Goal: Check status: Check status

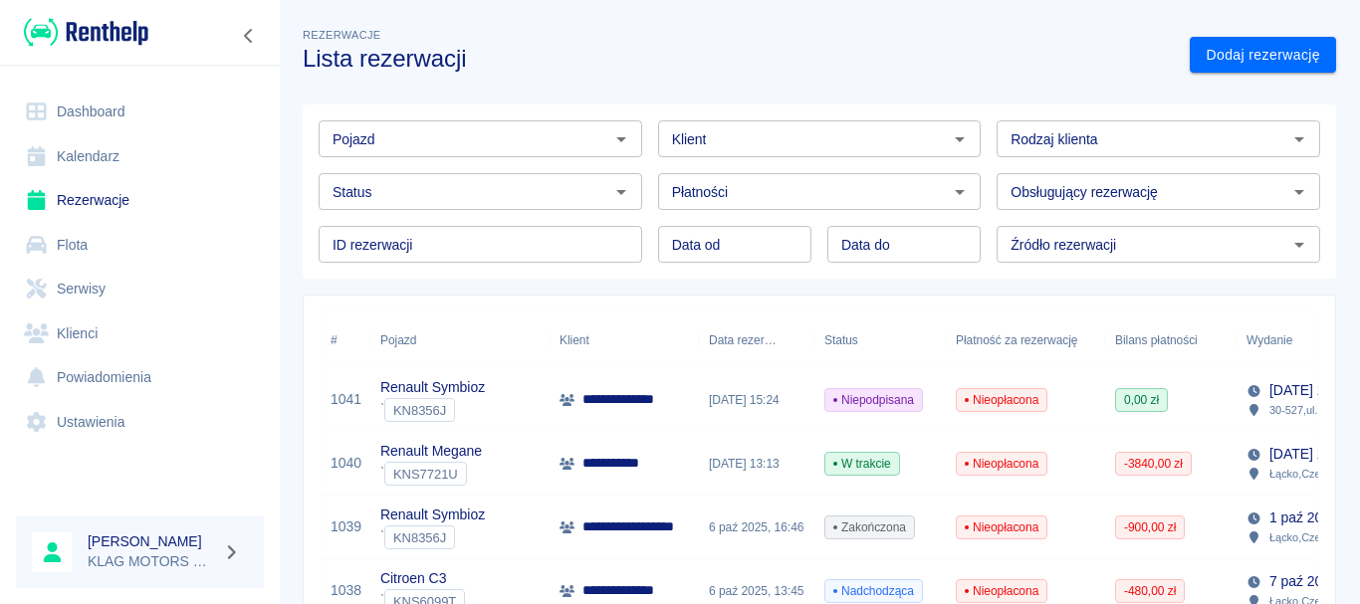
click at [517, 395] on div "Renault Symbioz ` KN8356J" at bounding box center [459, 400] width 179 height 64
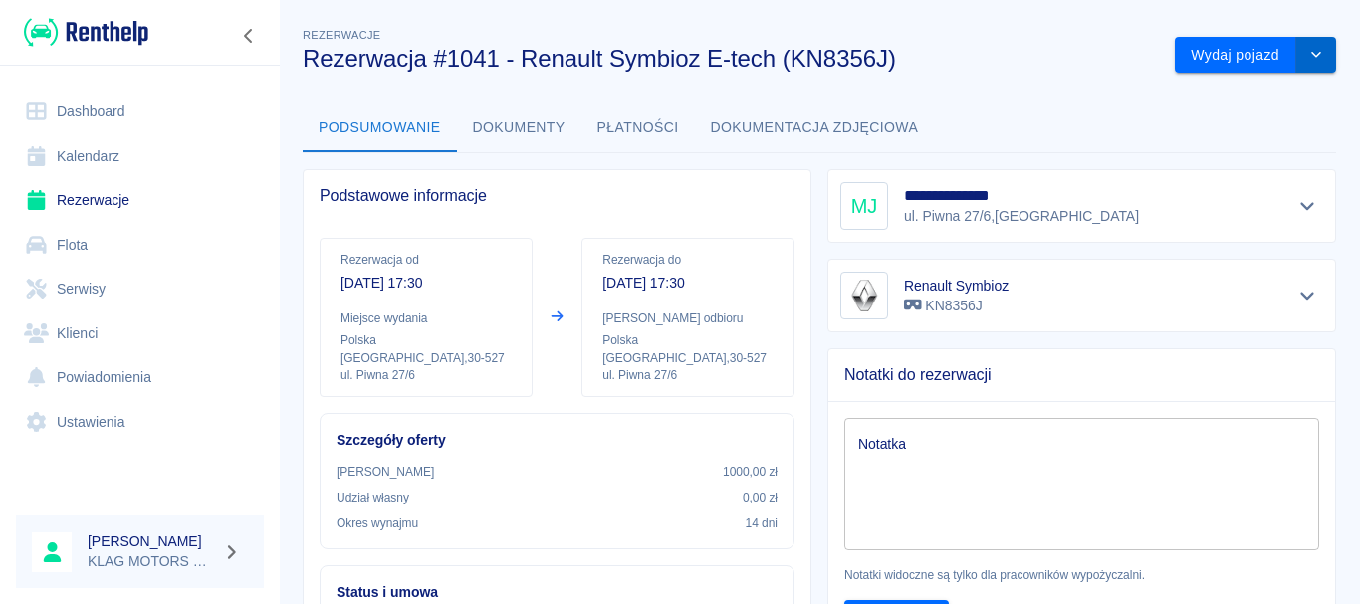
click at [1309, 56] on icon "drop-down" at bounding box center [1317, 54] width 16 height 13
click at [544, 132] on button "Dokumenty" at bounding box center [519, 129] width 124 height 48
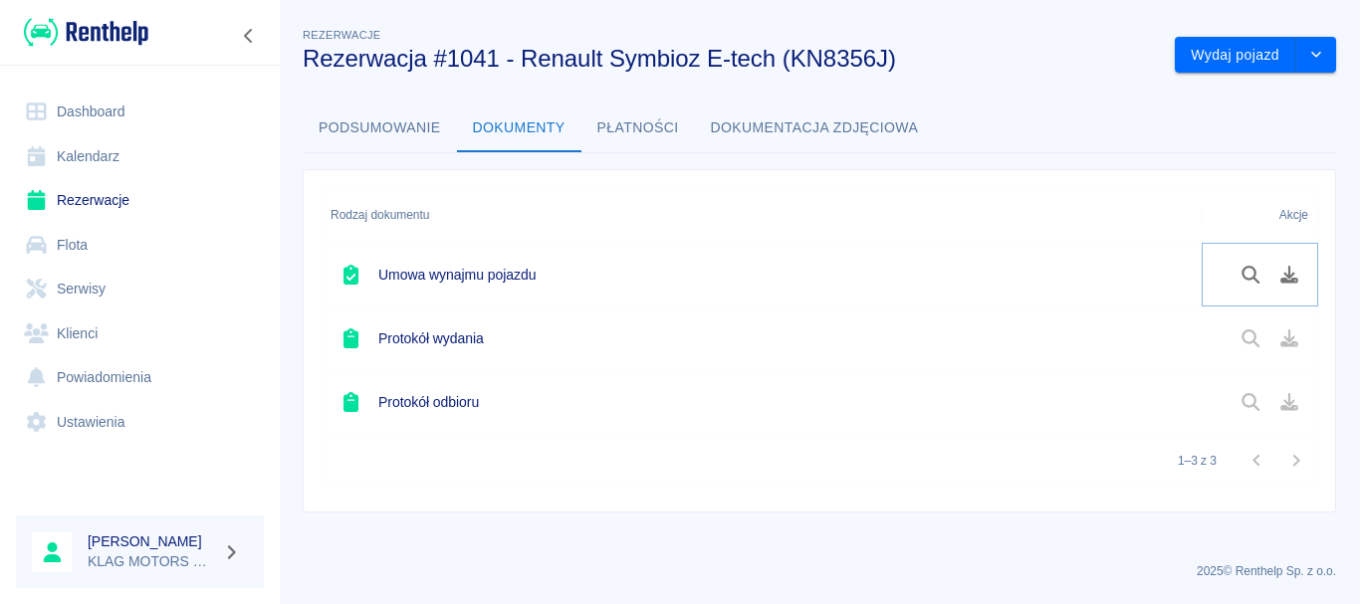
click at [1240, 275] on icon "Podgląd dokumentu" at bounding box center [1251, 275] width 23 height 18
click at [357, 133] on button "Podsumowanie" at bounding box center [380, 129] width 154 height 48
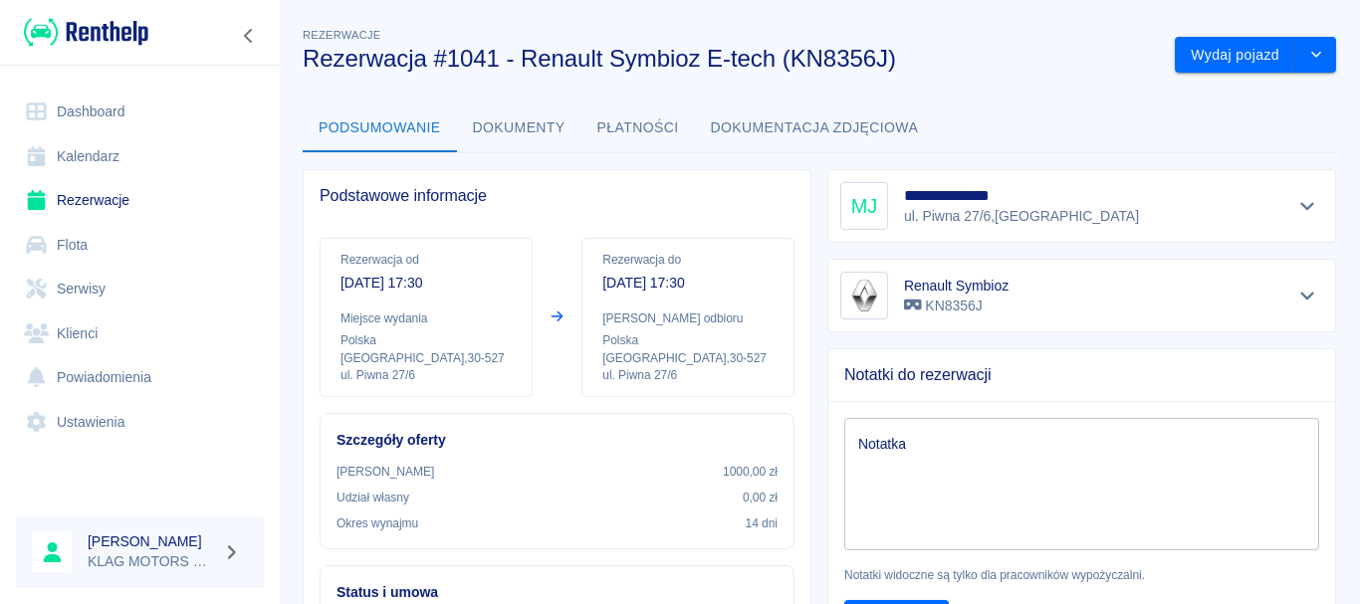
click at [1060, 218] on div "**********" at bounding box center [1082, 206] width 483 height 48
click at [1297, 204] on icon "Pokaż szczegóły" at bounding box center [1308, 206] width 23 height 18
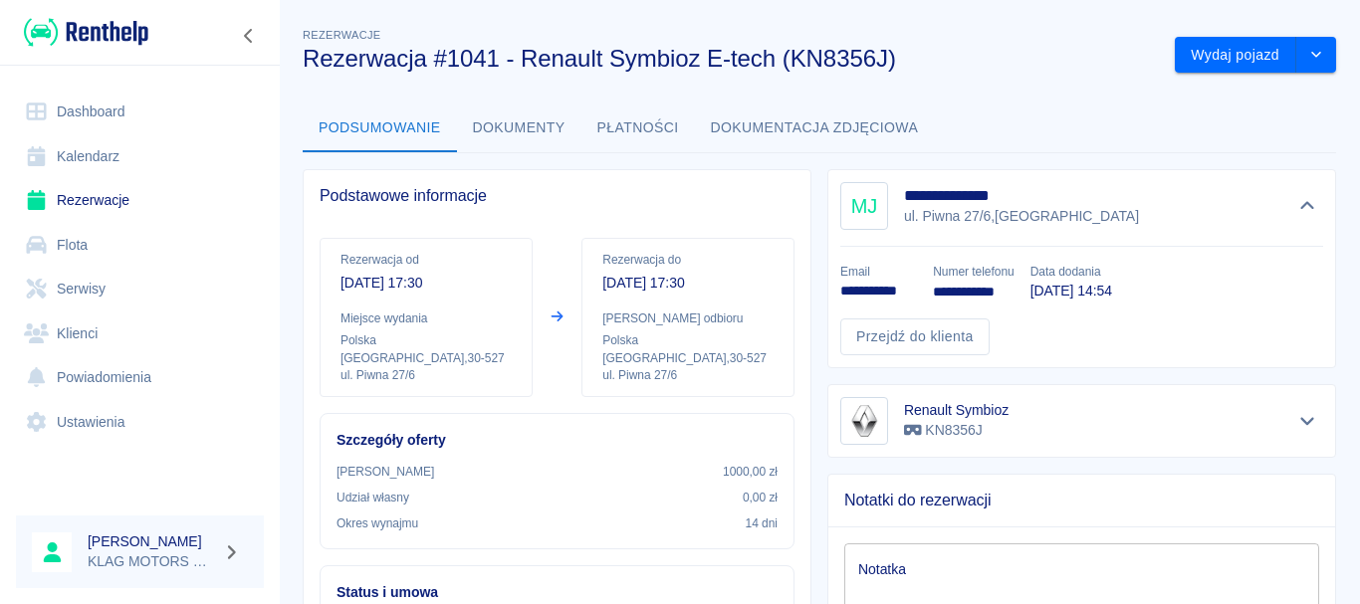
click at [878, 290] on p "**********" at bounding box center [879, 291] width 77 height 21
click at [917, 325] on link "Przejdź do klienta" at bounding box center [915, 337] width 149 height 37
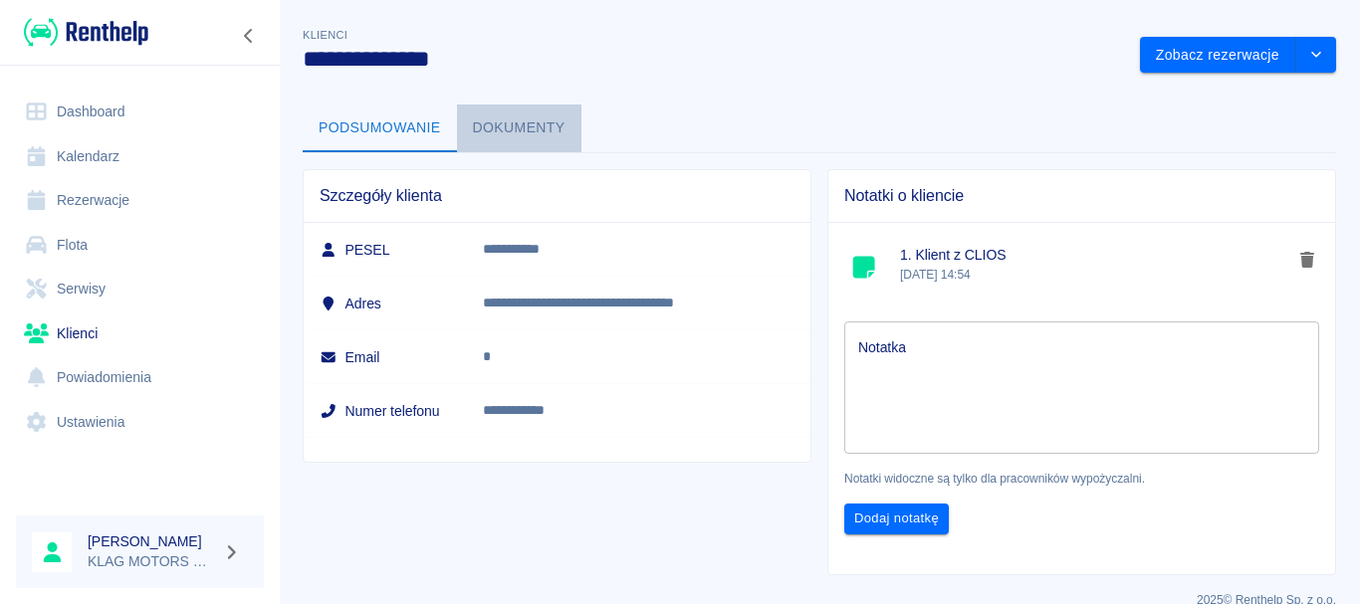
click at [527, 127] on button "Dokumenty" at bounding box center [519, 129] width 124 height 48
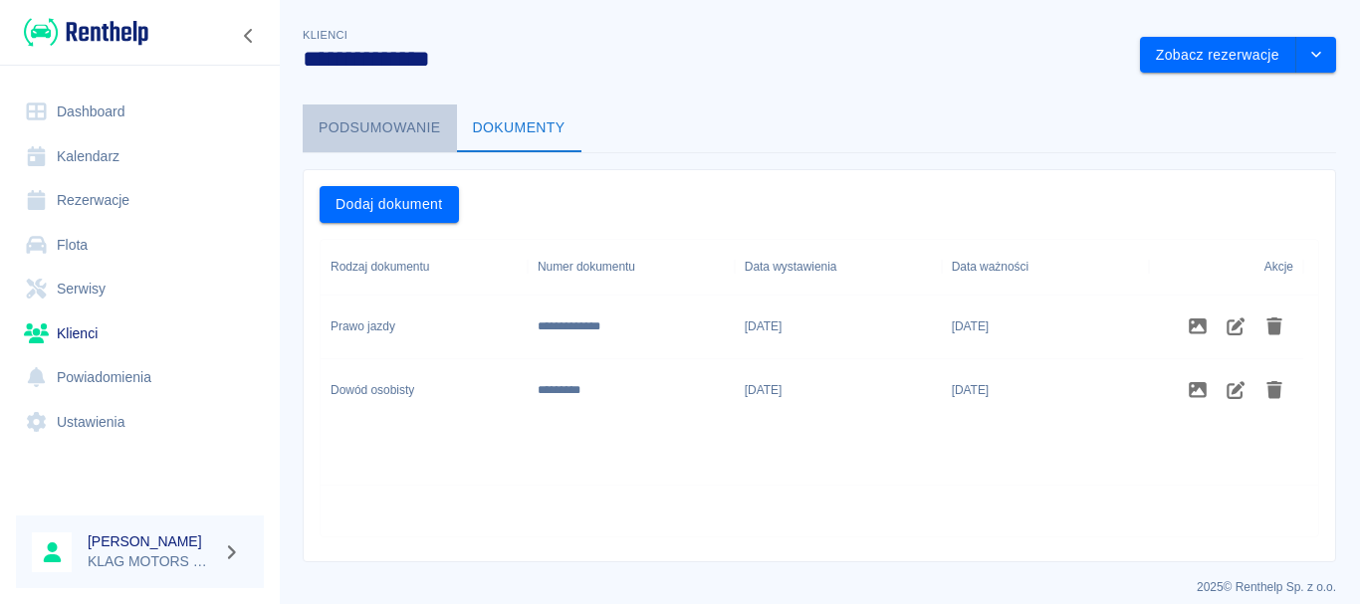
click at [386, 145] on button "Podsumowanie" at bounding box center [380, 129] width 154 height 48
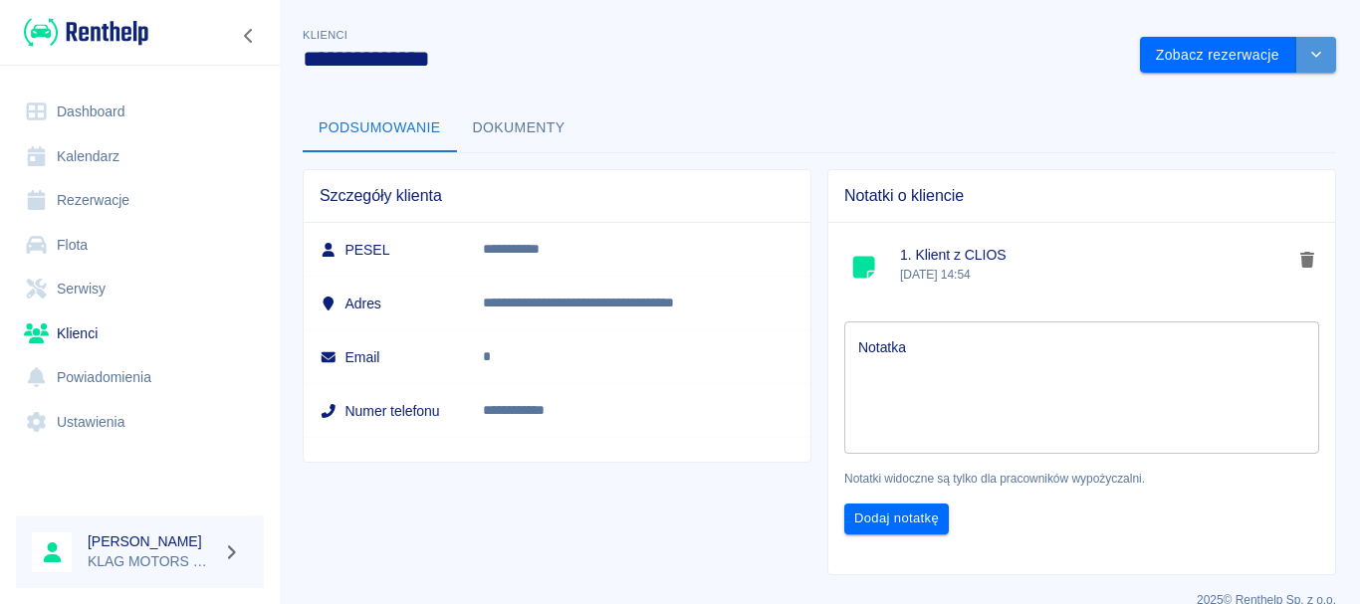
click at [1309, 54] on icon "drop-down" at bounding box center [1317, 54] width 16 height 13
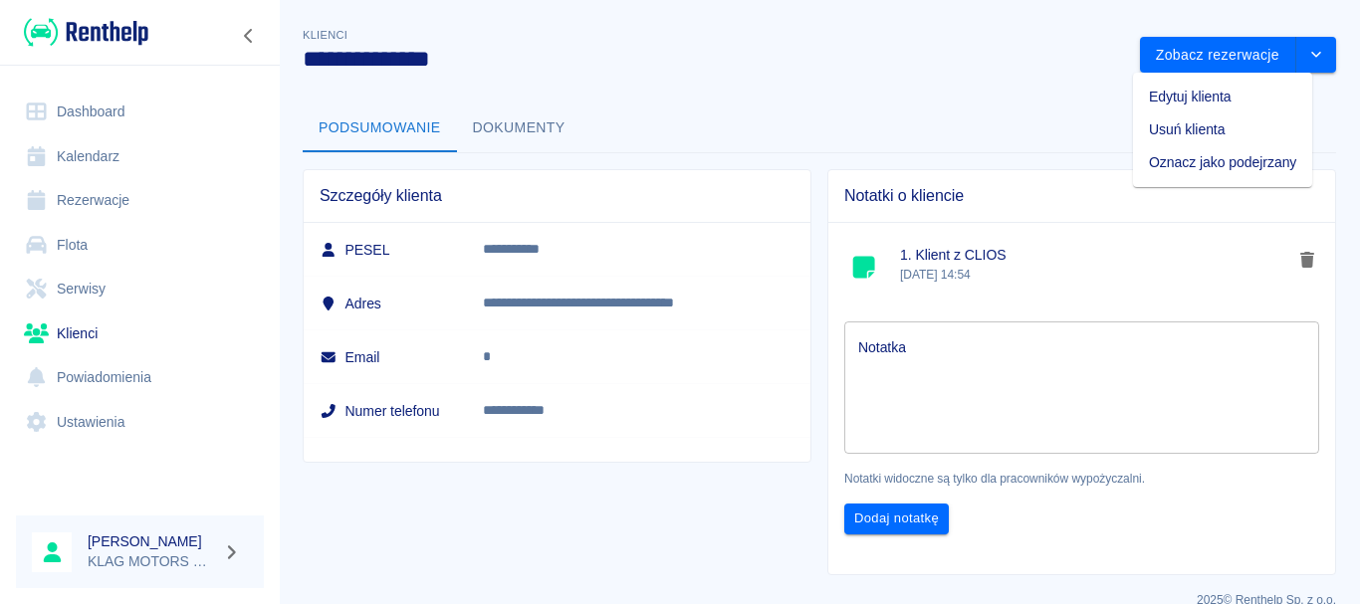
click at [1205, 98] on li "Edytuj klienta" at bounding box center [1222, 97] width 179 height 33
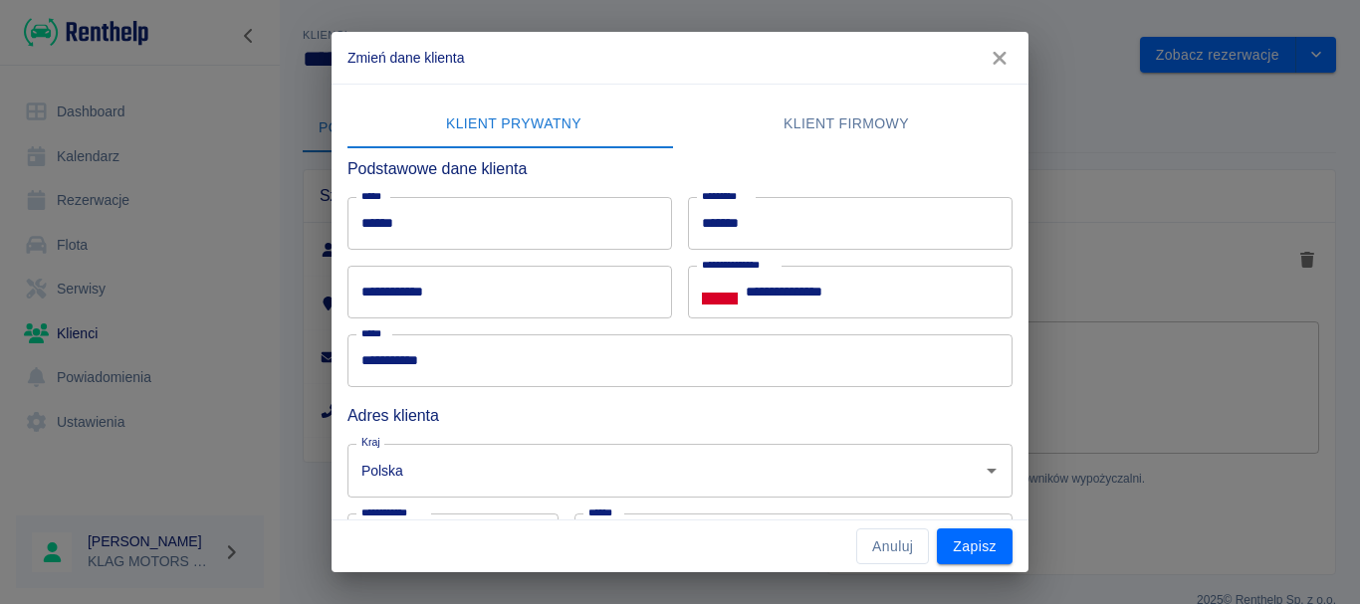
click at [487, 290] on input "**********" at bounding box center [510, 292] width 325 height 53
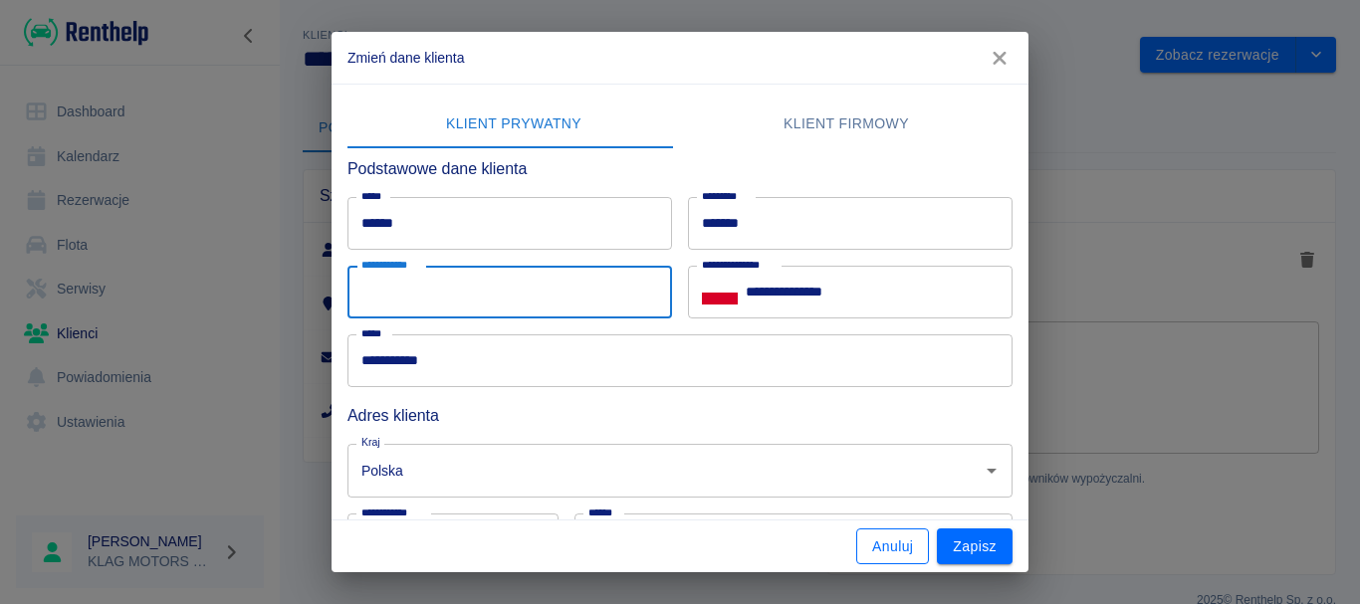
click at [914, 539] on button "Anuluj" at bounding box center [892, 547] width 73 height 37
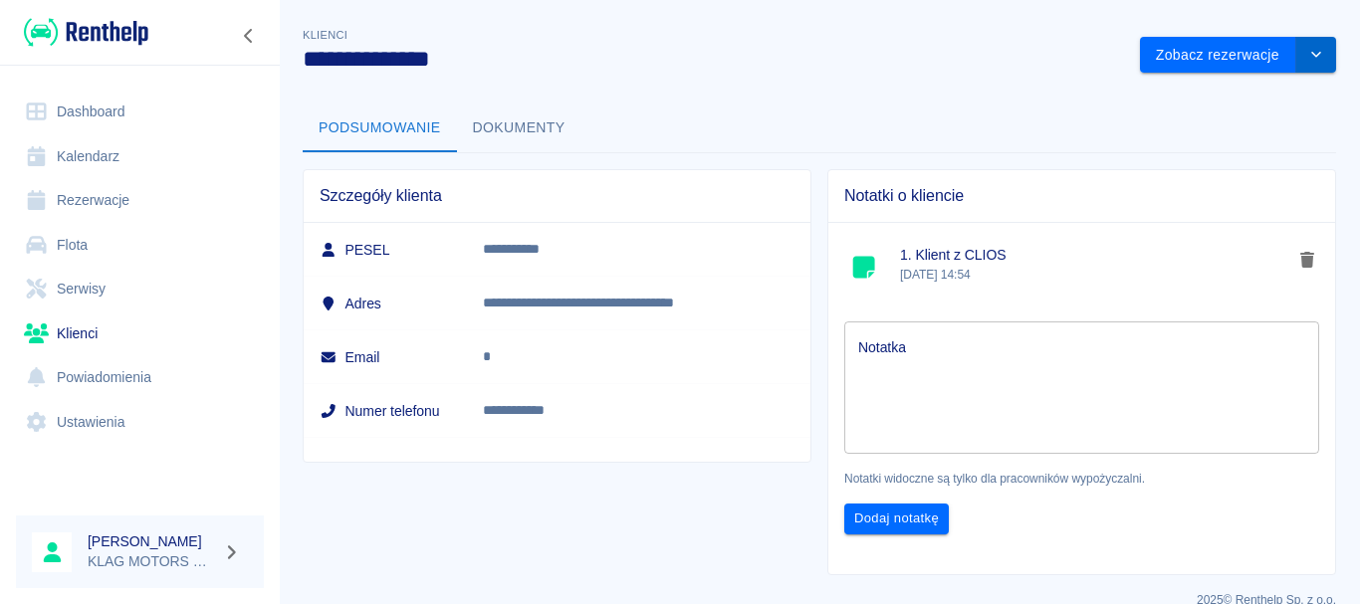
click at [1315, 61] on button "drop-down" at bounding box center [1317, 55] width 40 height 37
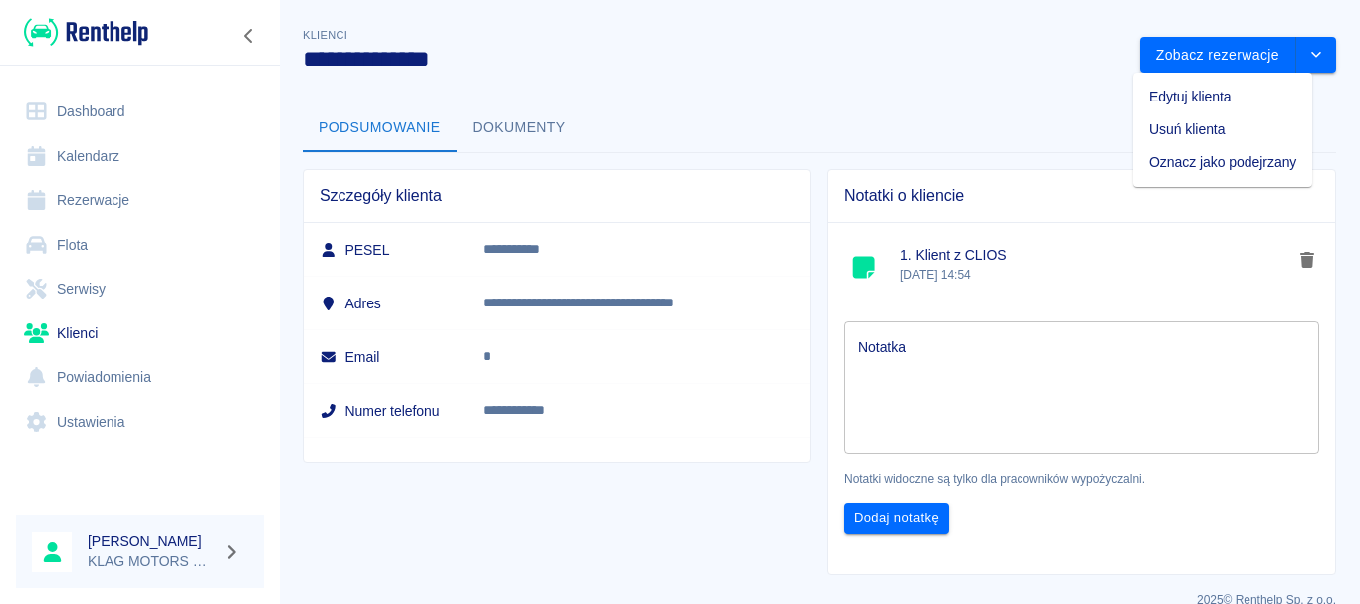
click at [812, 211] on div "Notatki o kliencie 1. Klient z CLIOS 10 paź 2025, 14:54 Notatka x Notatka Notat…" at bounding box center [1074, 364] width 525 height 422
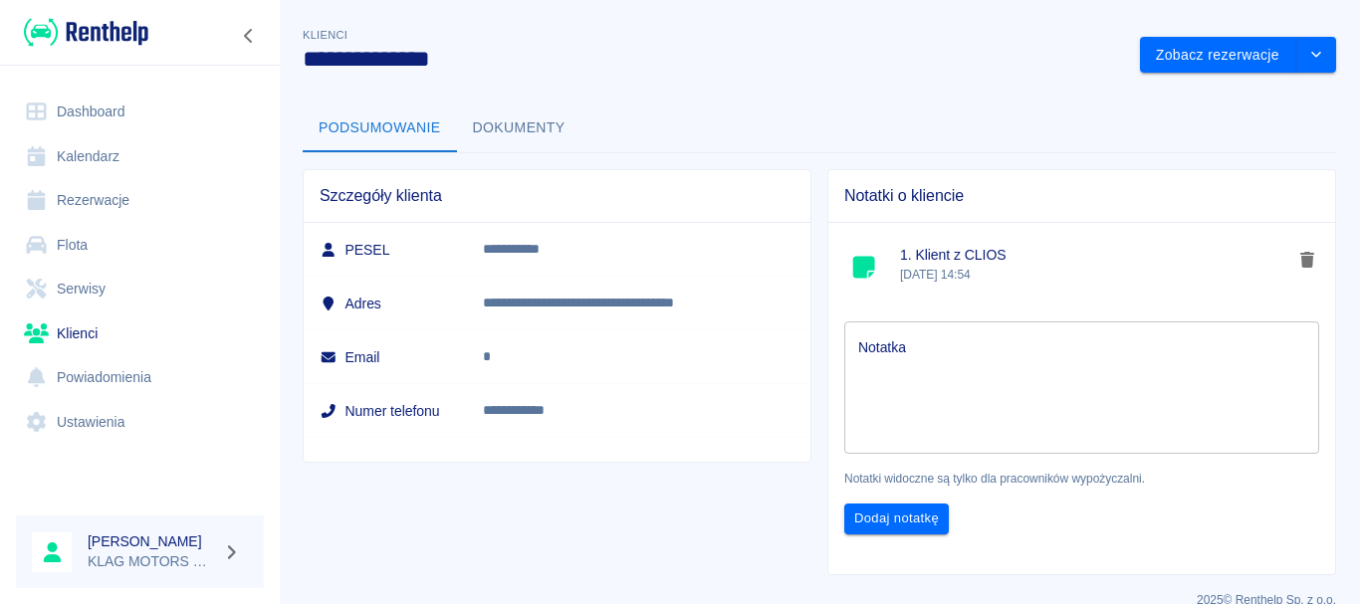
click at [538, 132] on button "Dokumenty" at bounding box center [519, 129] width 124 height 48
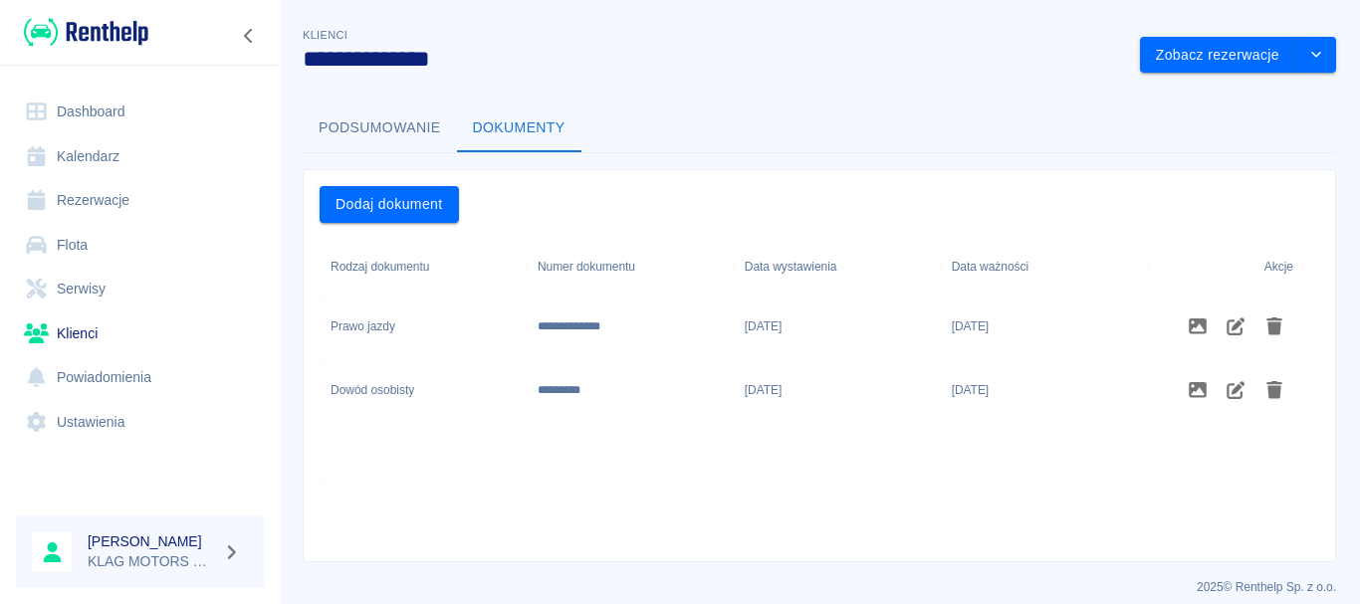
click at [399, 139] on button "Podsumowanie" at bounding box center [380, 129] width 154 height 48
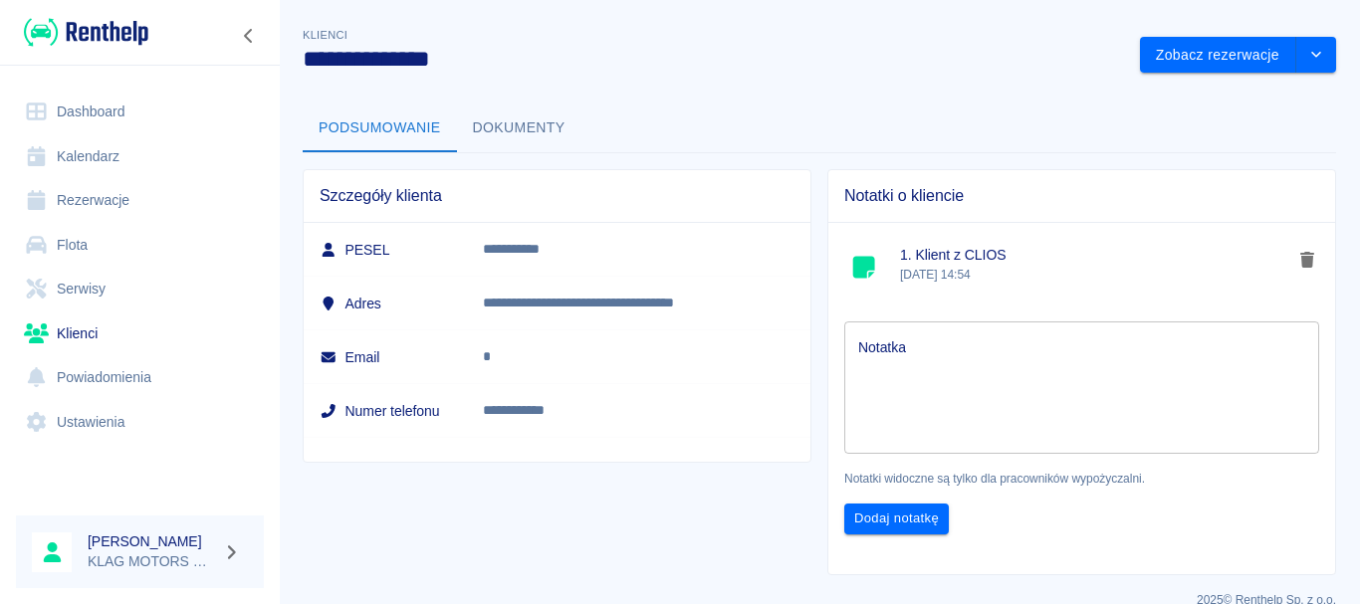
click at [128, 342] on link "Klienci" at bounding box center [140, 334] width 248 height 45
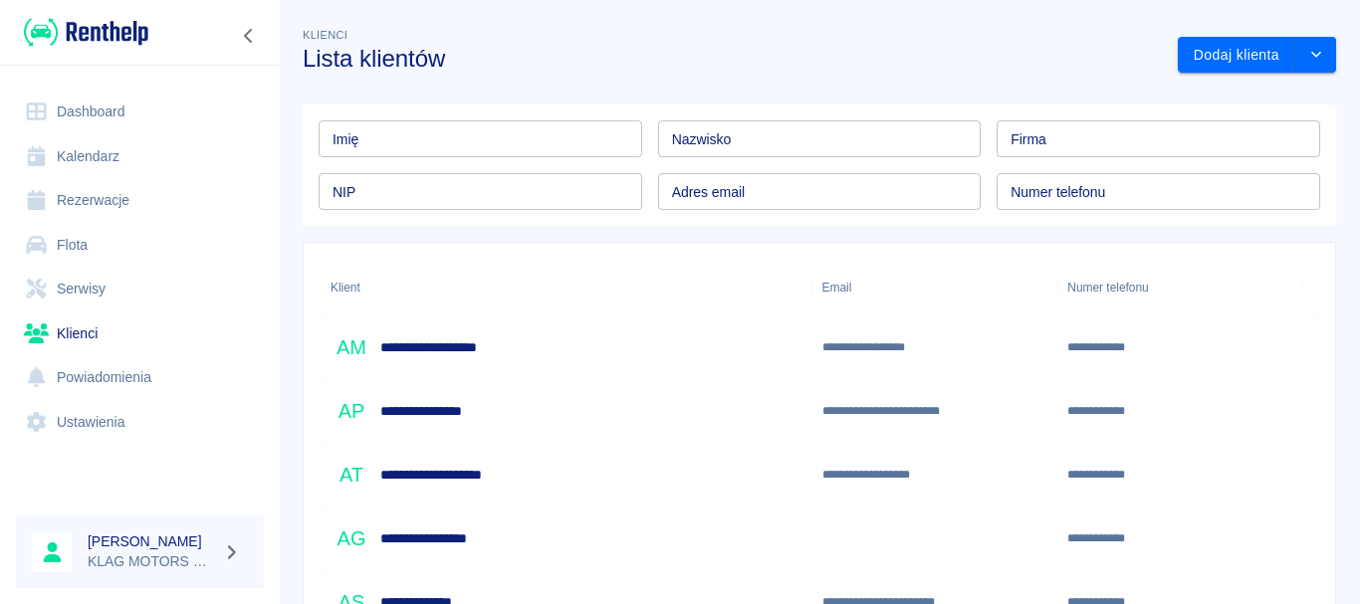
click at [156, 242] on link "Flota" at bounding box center [140, 245] width 248 height 45
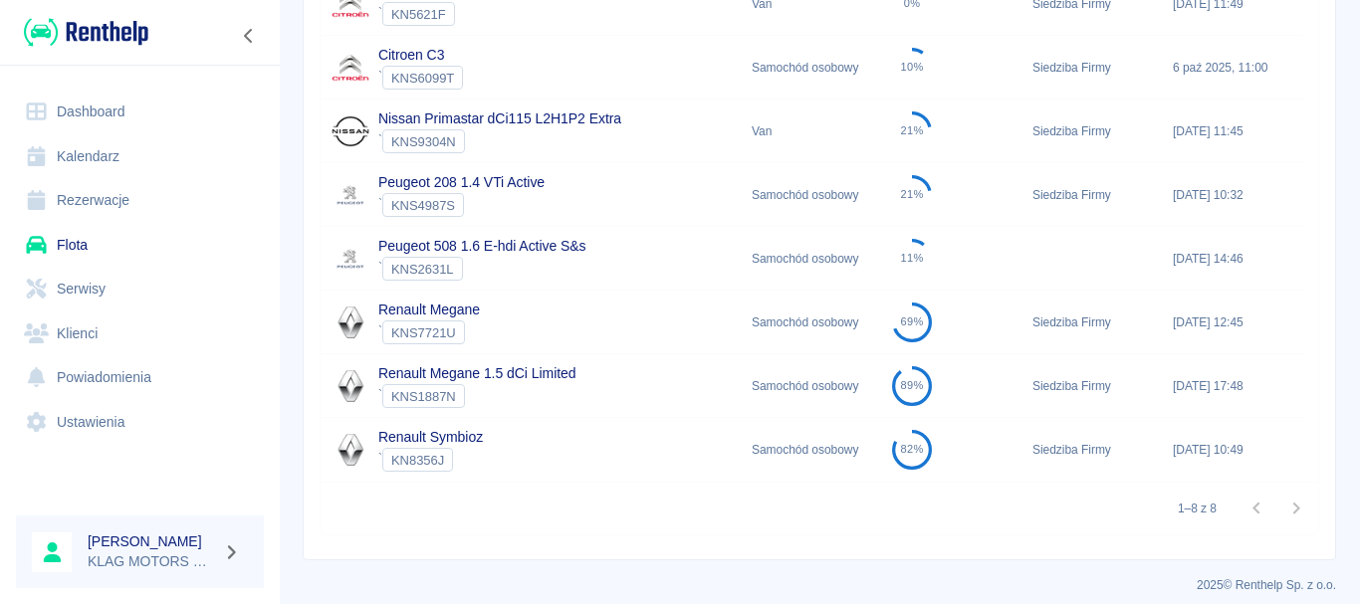
scroll to position [358, 0]
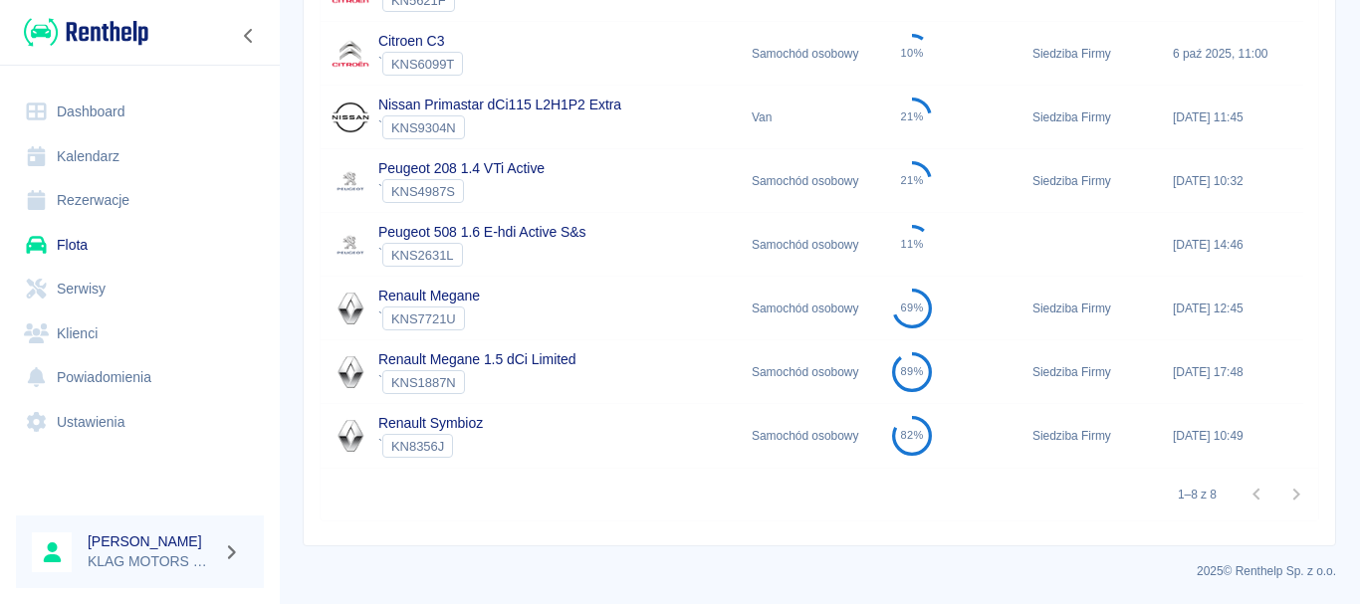
click at [566, 424] on div "Renault Symbioz ` KN8356J" at bounding box center [531, 436] width 421 height 64
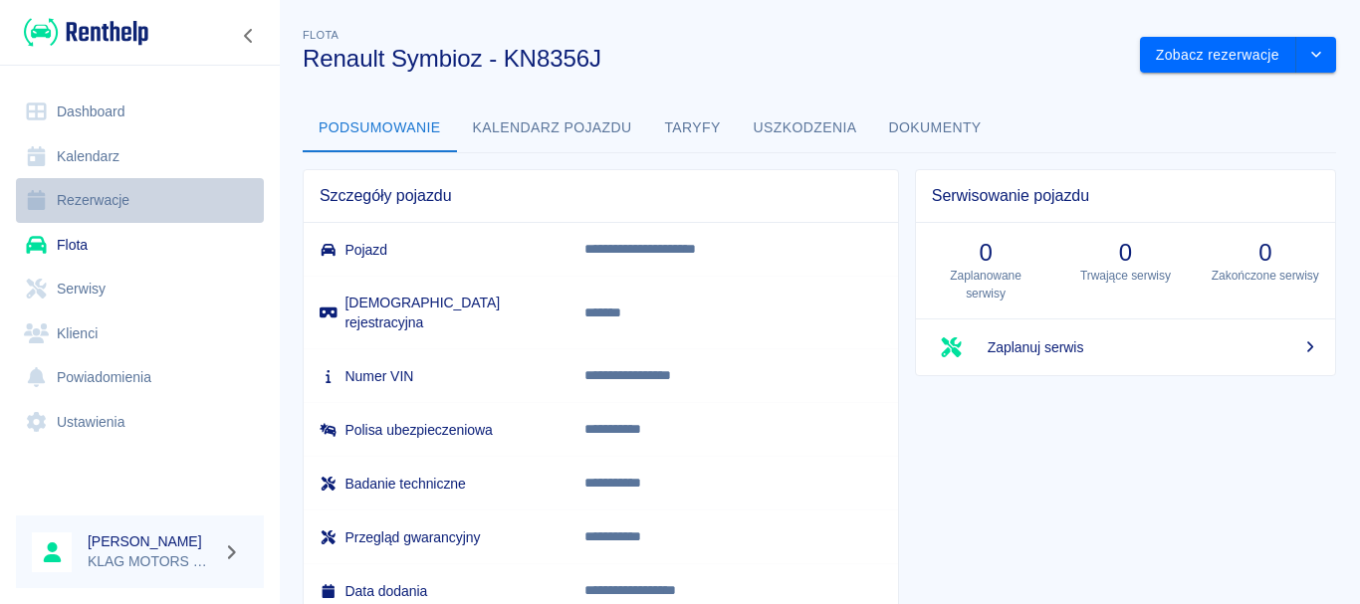
click at [139, 192] on link "Rezerwacje" at bounding box center [140, 200] width 248 height 45
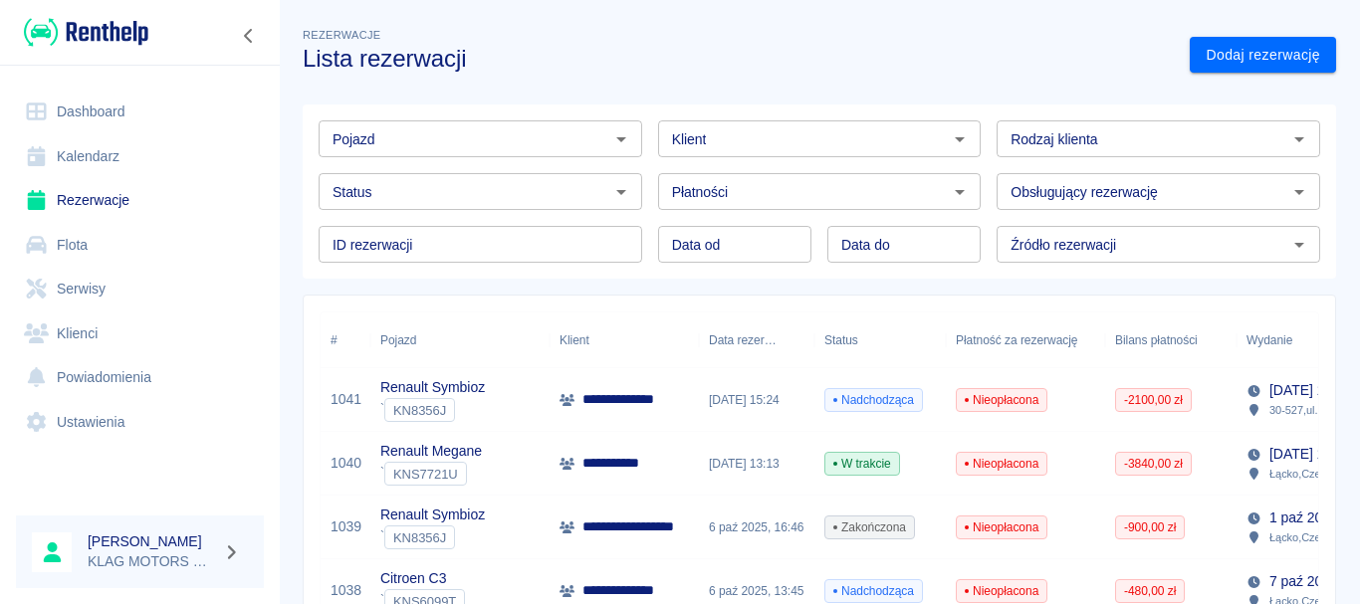
click at [643, 395] on p "**********" at bounding box center [631, 399] width 97 height 21
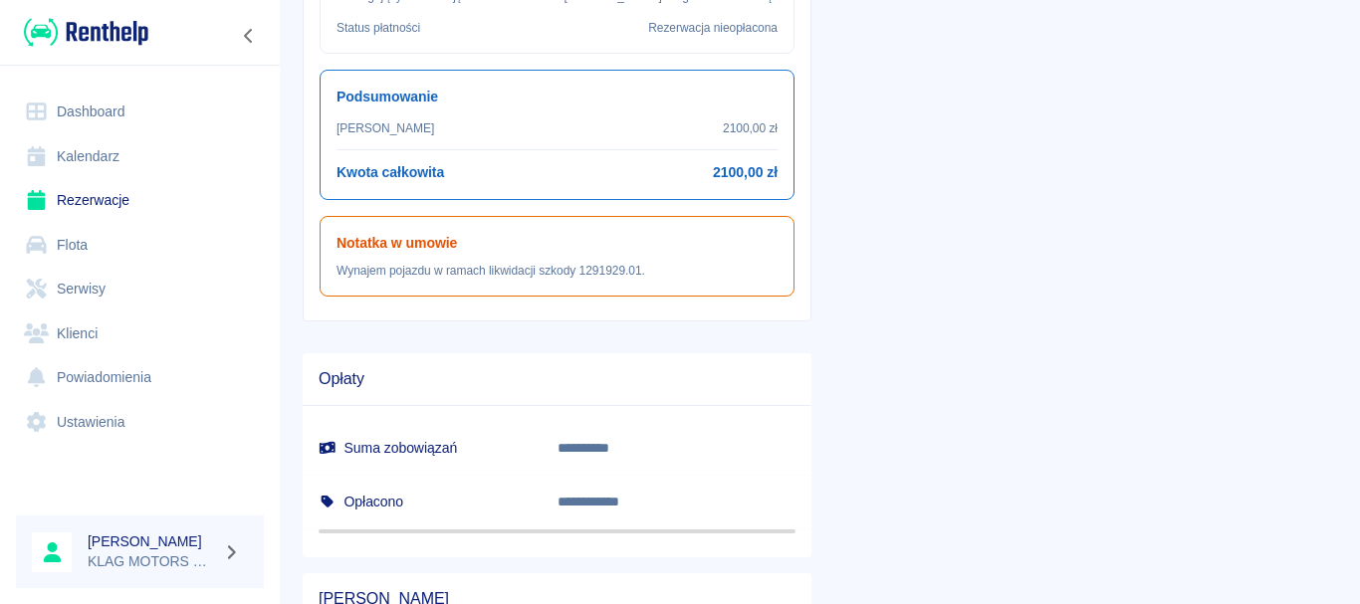
scroll to position [498, 0]
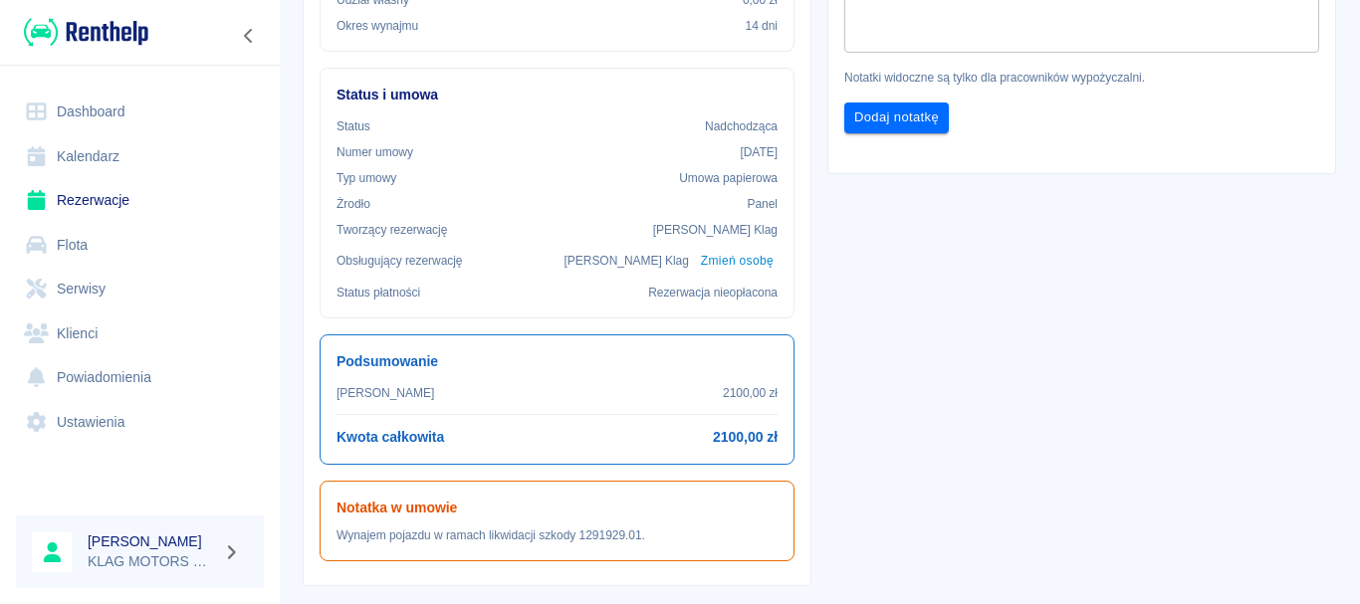
click at [744, 179] on p "Umowa papierowa" at bounding box center [728, 178] width 99 height 18
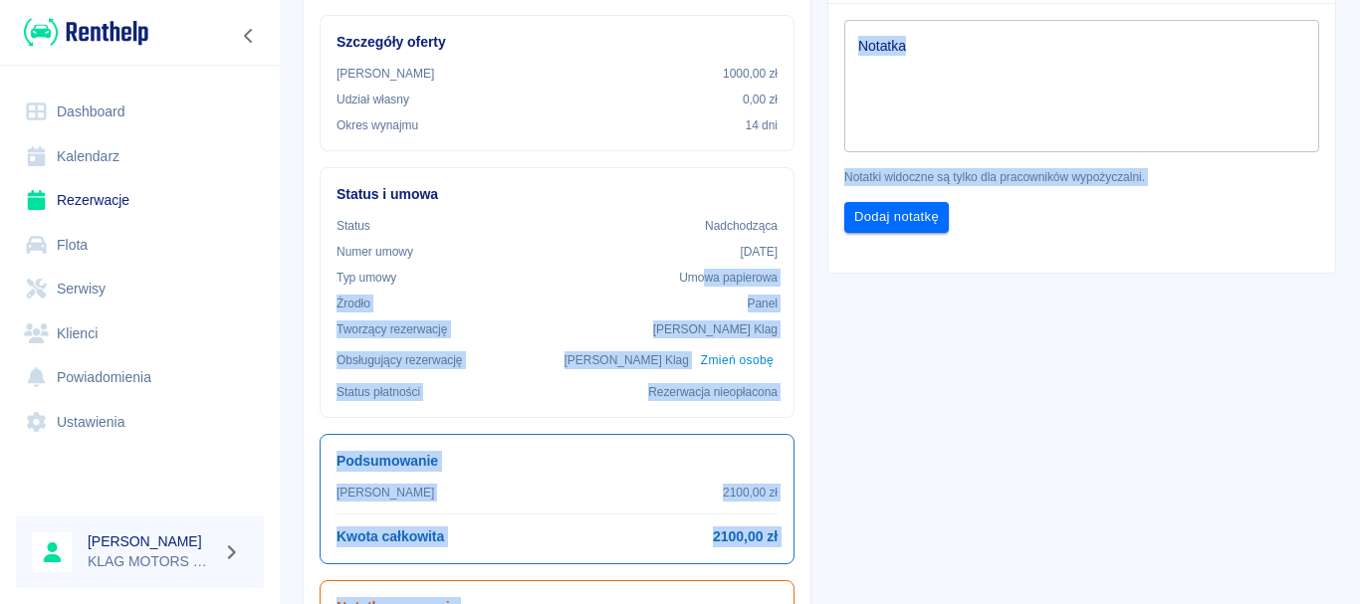
drag, startPoint x: 695, startPoint y: 279, endPoint x: 845, endPoint y: 293, distance: 151.0
click at [845, 293] on div "**********" at bounding box center [812, 419] width 1050 height 1329
click at [812, 344] on div "**********" at bounding box center [1074, 419] width 525 height 1329
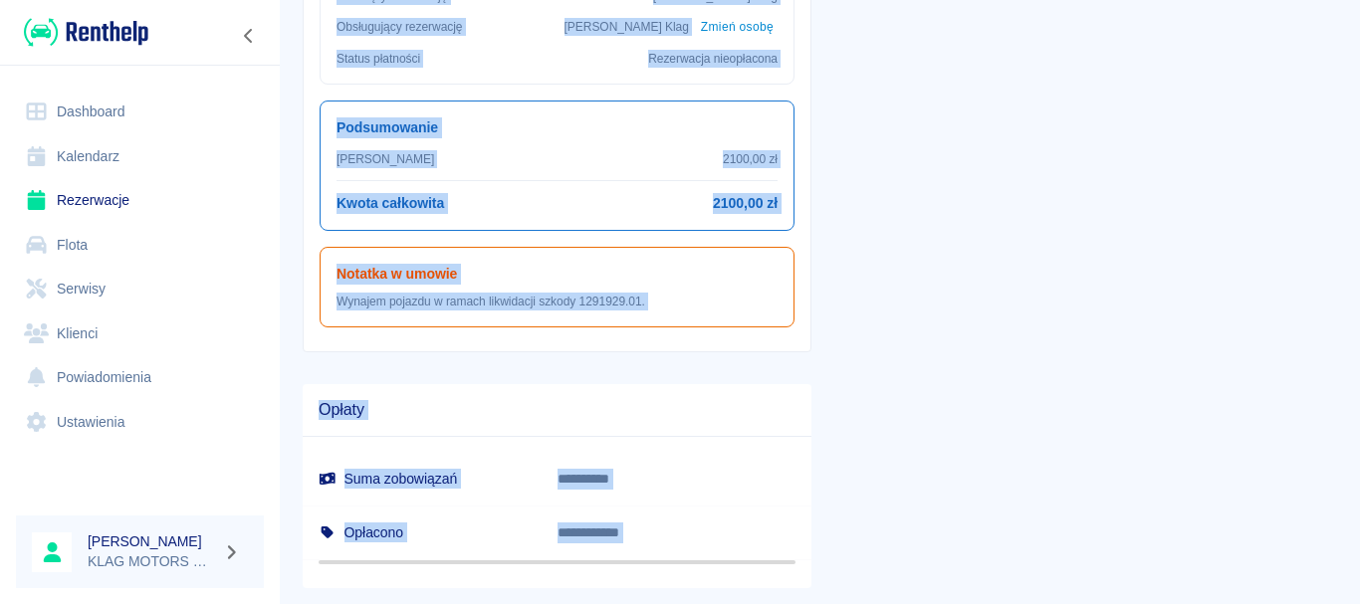
scroll to position [936, 0]
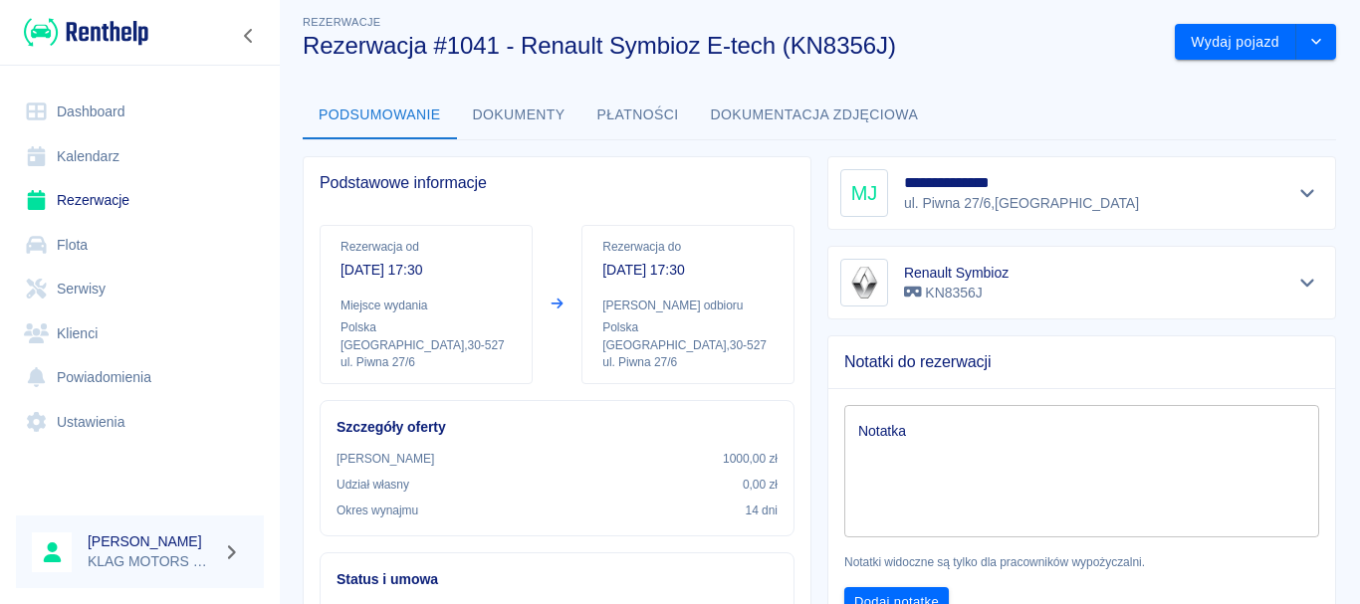
scroll to position [0, 0]
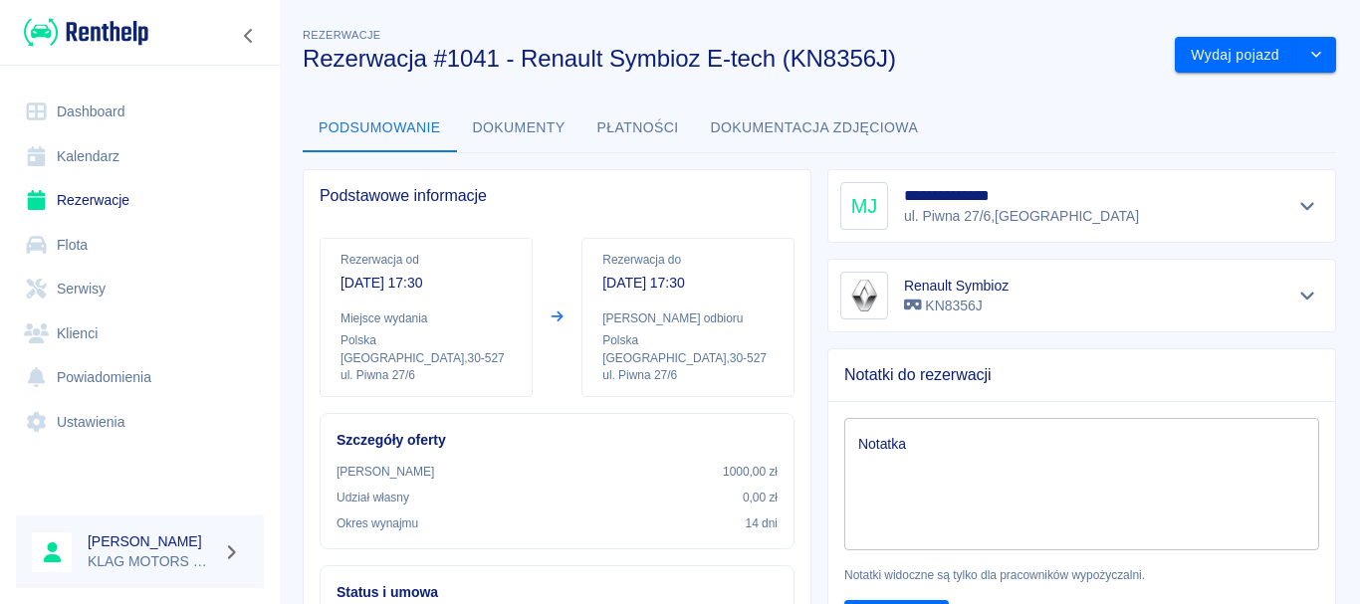
click at [1301, 205] on icon "Pokaż szczegóły" at bounding box center [1308, 207] width 14 height 8
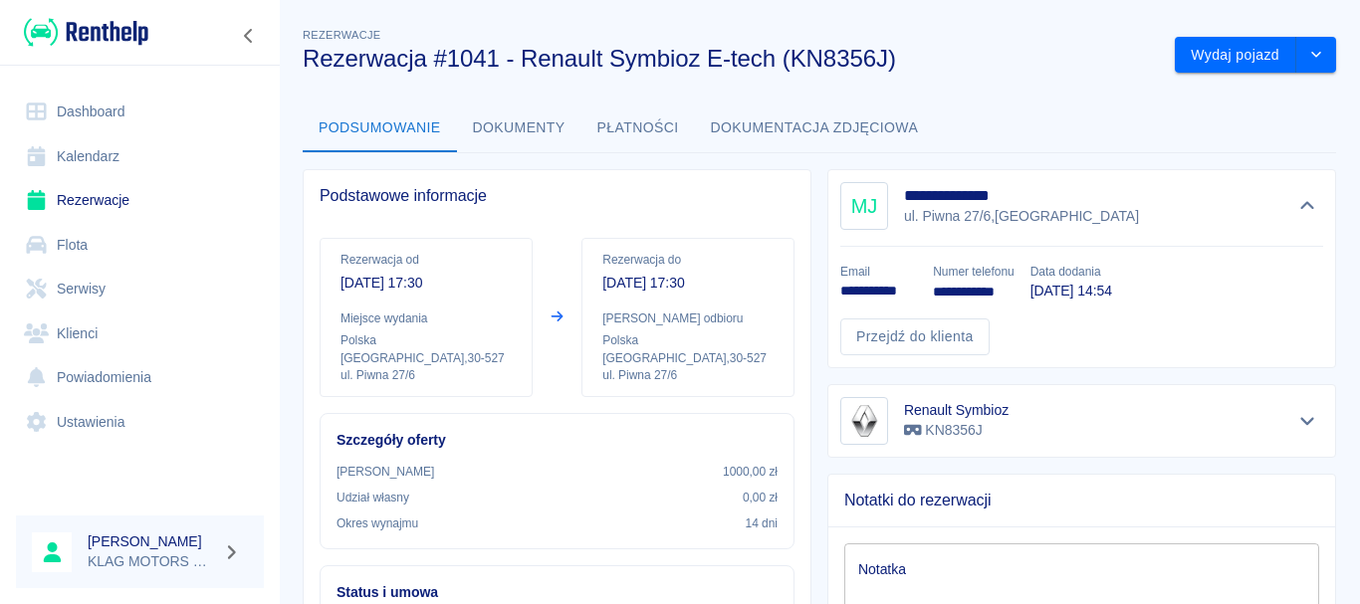
click at [812, 305] on div "**********" at bounding box center [1074, 260] width 525 height 215
click at [813, 302] on div "**********" at bounding box center [1074, 260] width 525 height 215
click at [826, 290] on div "**********" at bounding box center [871, 275] width 93 height 56
click at [1312, 65] on button "drop-down" at bounding box center [1317, 55] width 40 height 37
click at [816, 232] on div "**********" at bounding box center [1074, 260] width 525 height 215
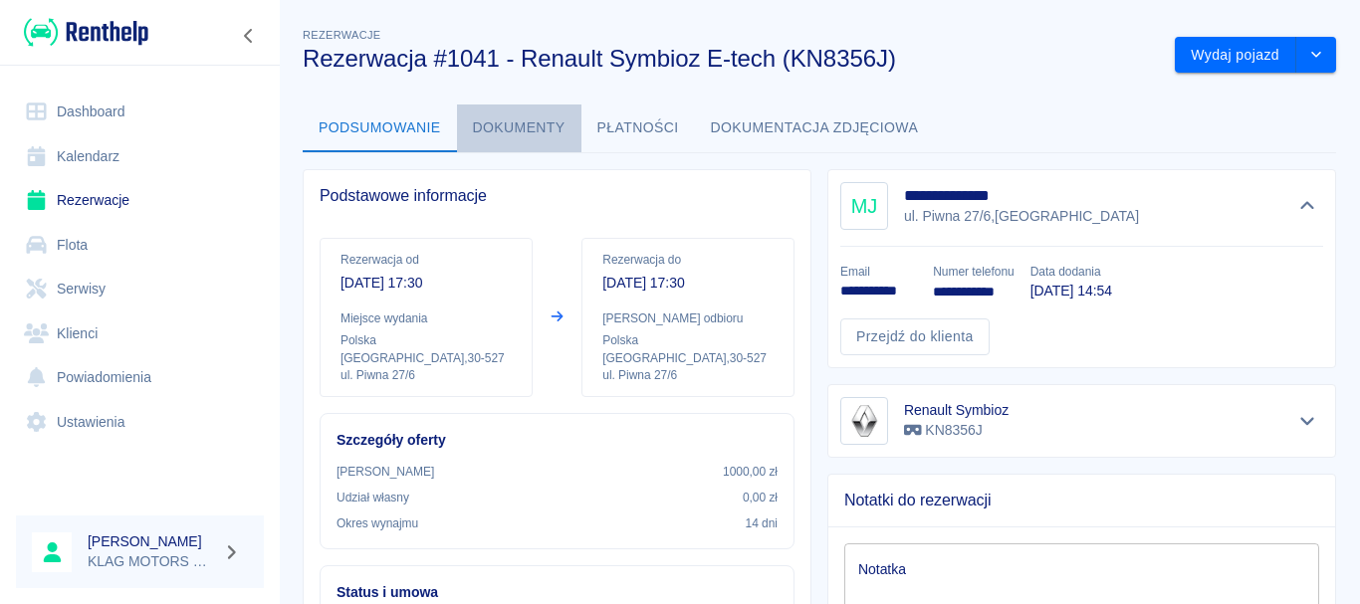
click at [520, 145] on button "Dokumenty" at bounding box center [519, 129] width 124 height 48
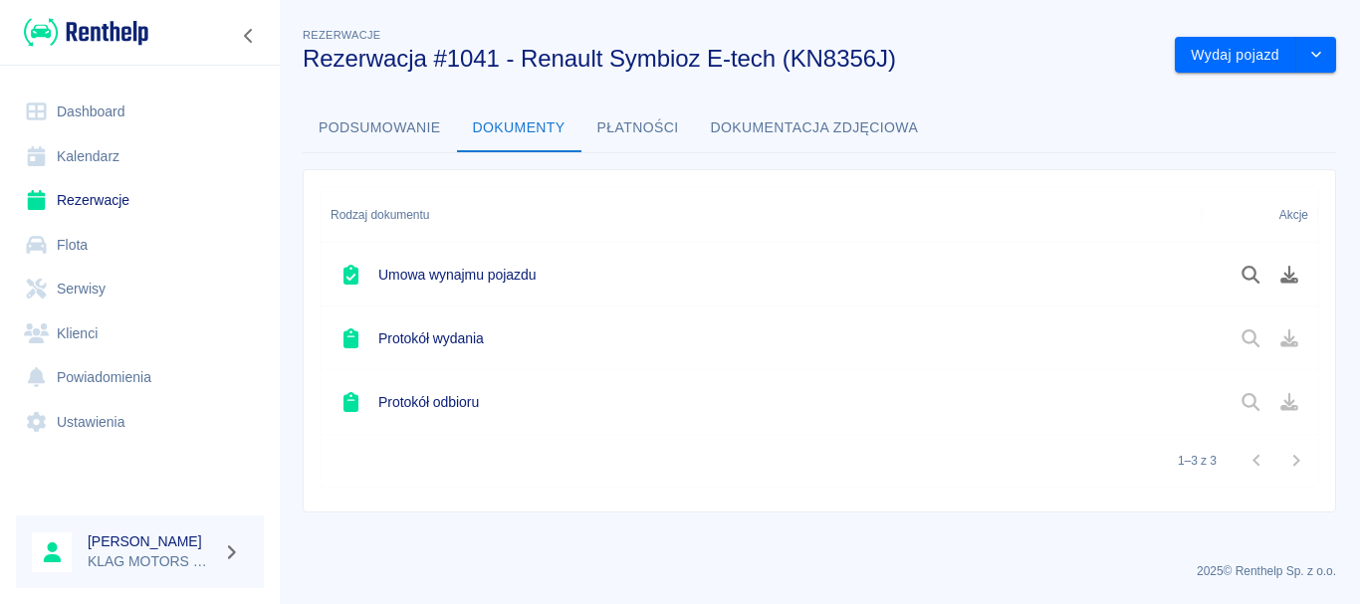
click at [665, 142] on button "Płatności" at bounding box center [639, 129] width 114 height 48
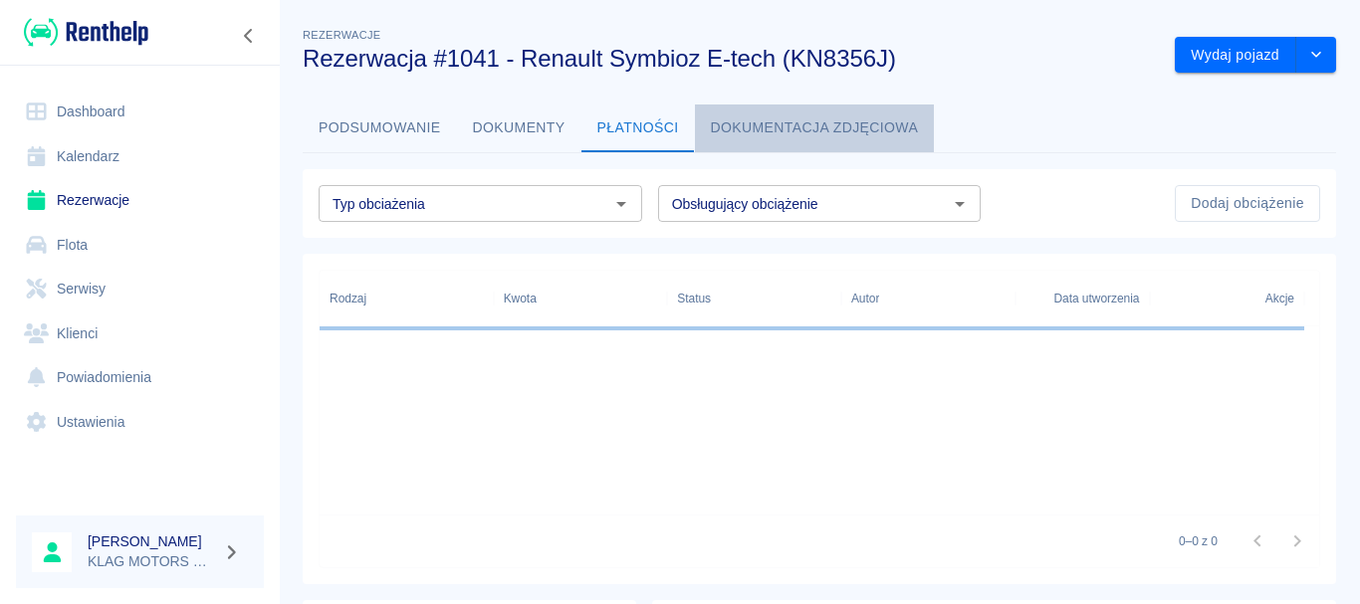
click at [769, 141] on button "Dokumentacja zdjęciowa" at bounding box center [815, 129] width 240 height 48
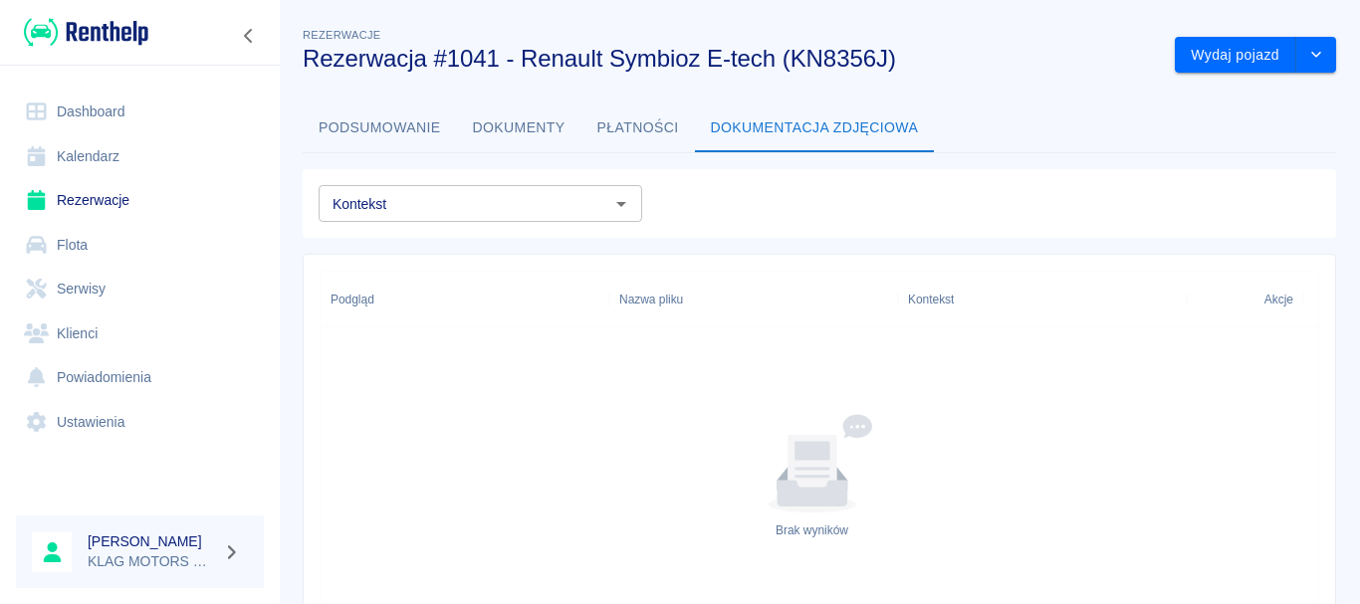
click at [513, 135] on button "Dokumenty" at bounding box center [519, 129] width 124 height 48
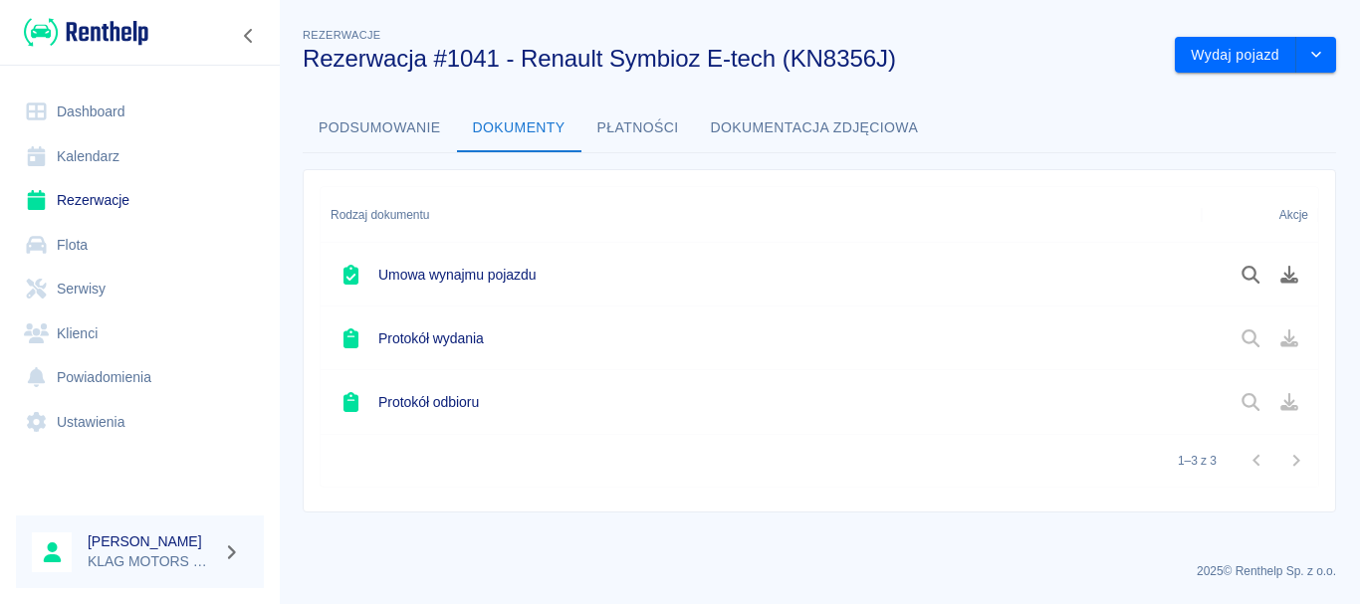
click at [636, 133] on button "Płatności" at bounding box center [639, 129] width 114 height 48
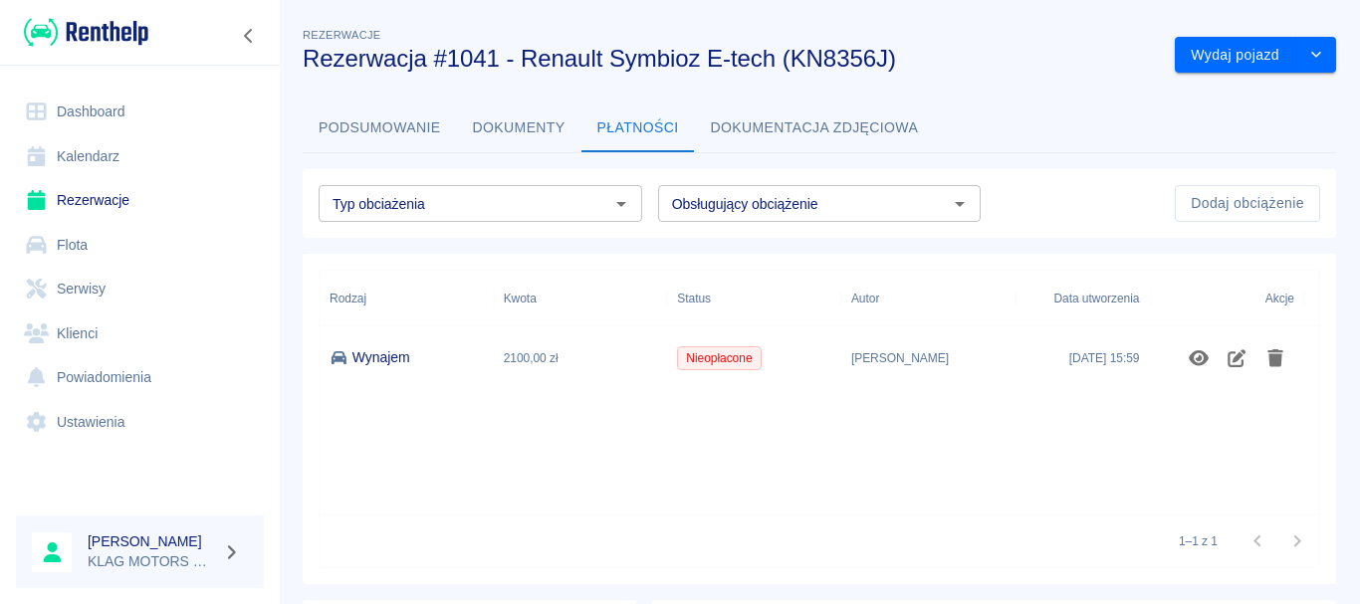
click at [371, 126] on button "Podsumowanie" at bounding box center [380, 129] width 154 height 48
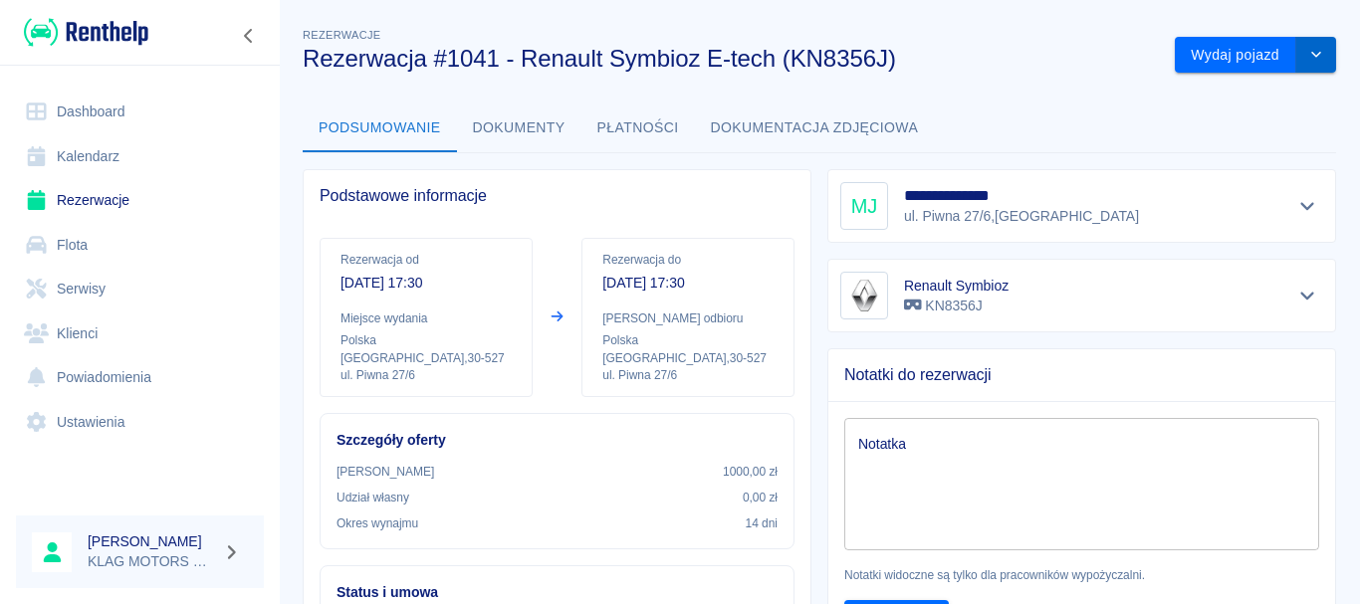
click at [1309, 49] on icon "drop-down" at bounding box center [1317, 54] width 16 height 13
click at [202, 207] on link "Rezerwacje" at bounding box center [140, 200] width 248 height 45
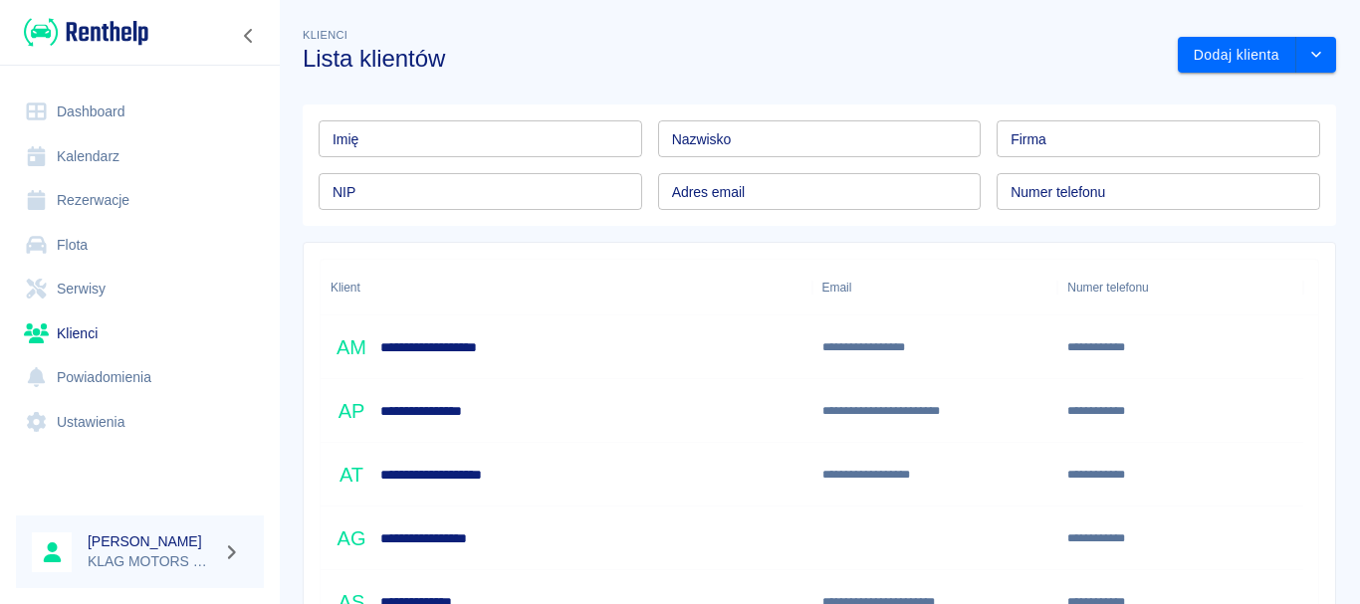
click at [142, 207] on link "Rezerwacje" at bounding box center [140, 200] width 248 height 45
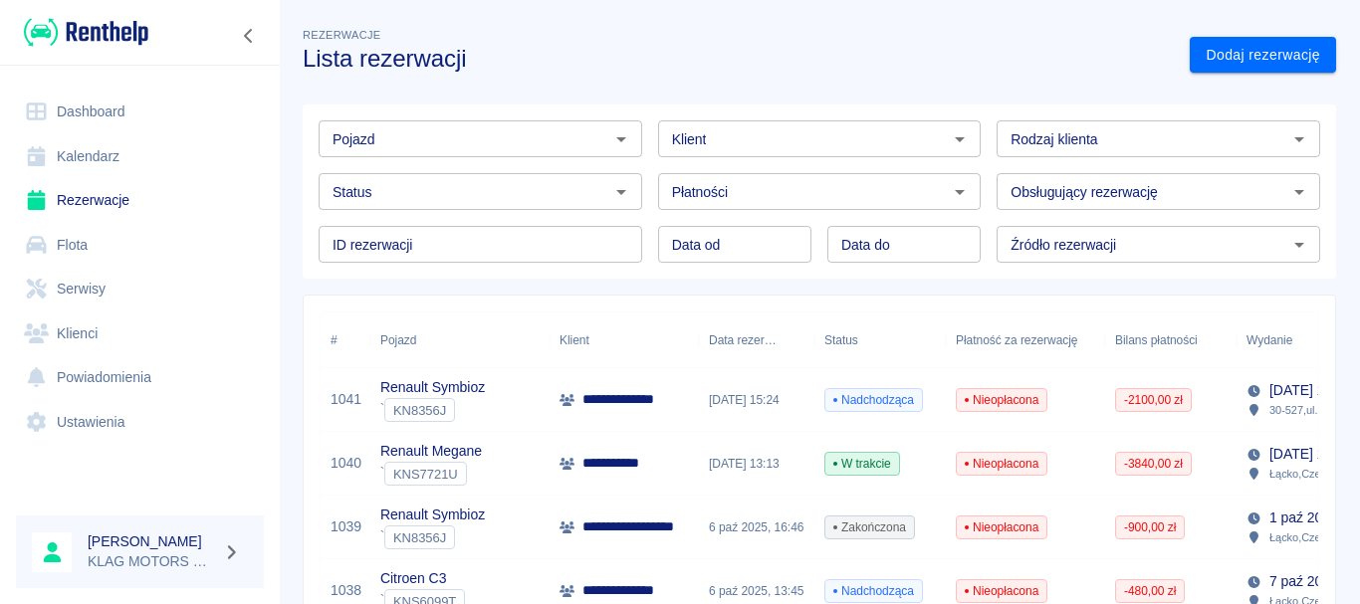
click at [531, 400] on div "Renault Symbioz ` KN8356J" at bounding box center [459, 400] width 179 height 64
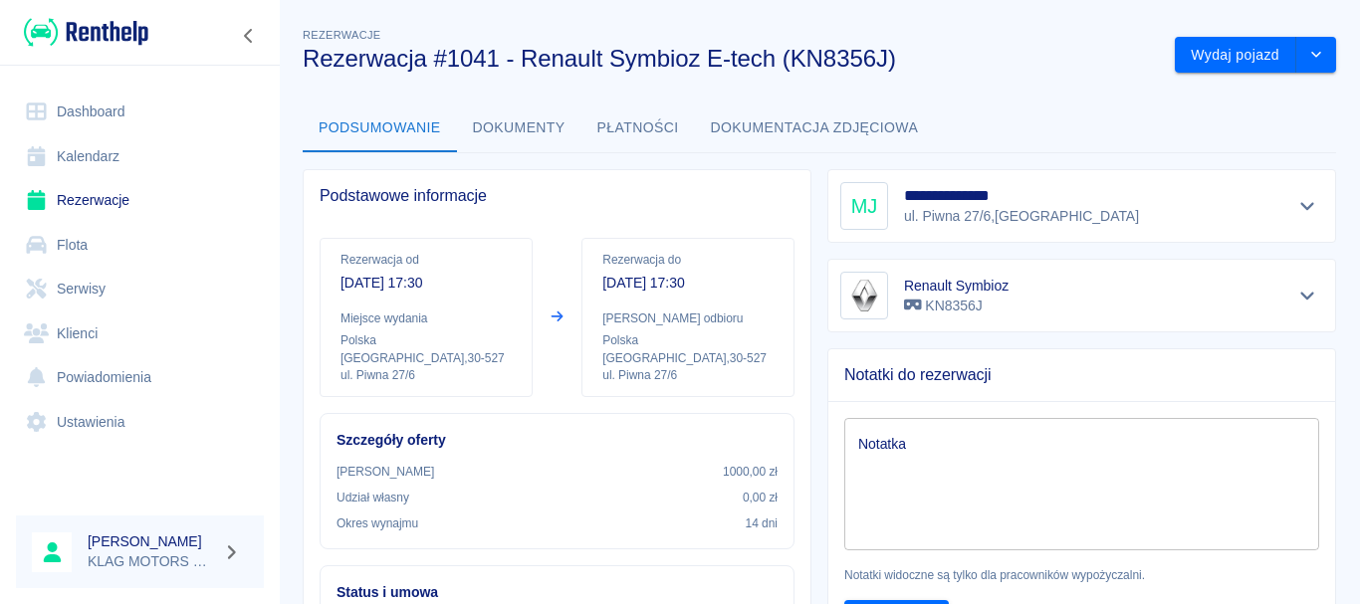
click at [1255, 206] on div "**********" at bounding box center [1082, 206] width 483 height 48
click at [1297, 201] on icon "Pokaż szczegóły" at bounding box center [1308, 206] width 23 height 18
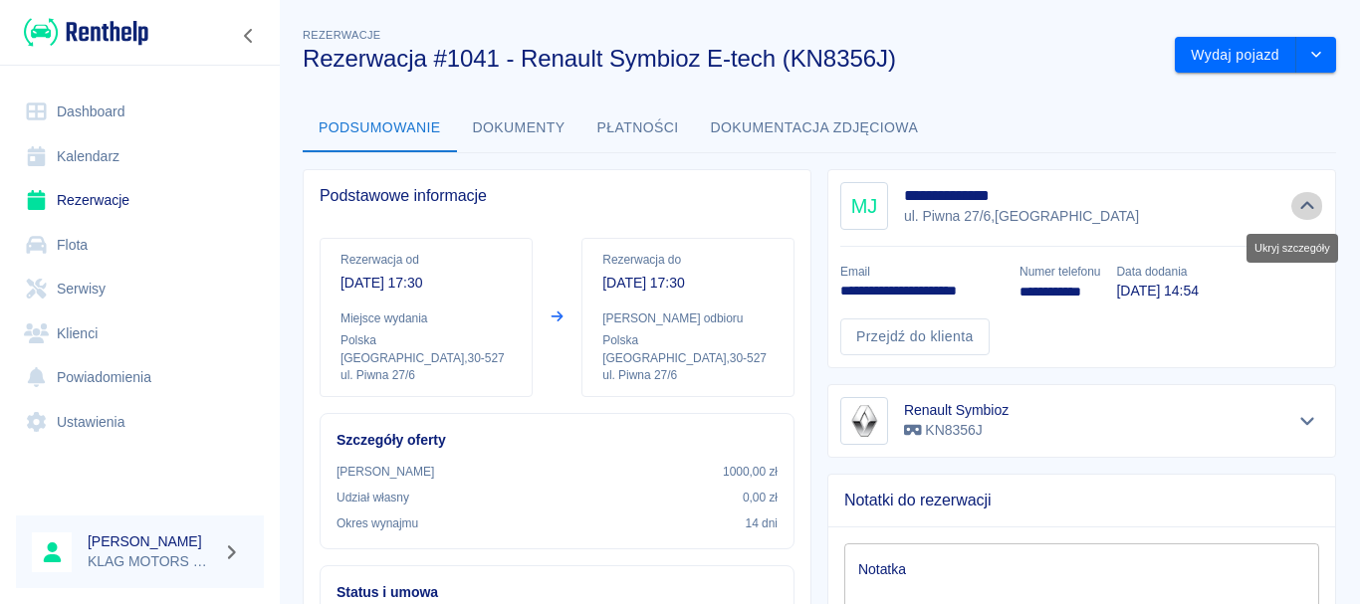
click at [1297, 200] on icon "Ukryj szczegóły" at bounding box center [1308, 206] width 23 height 18
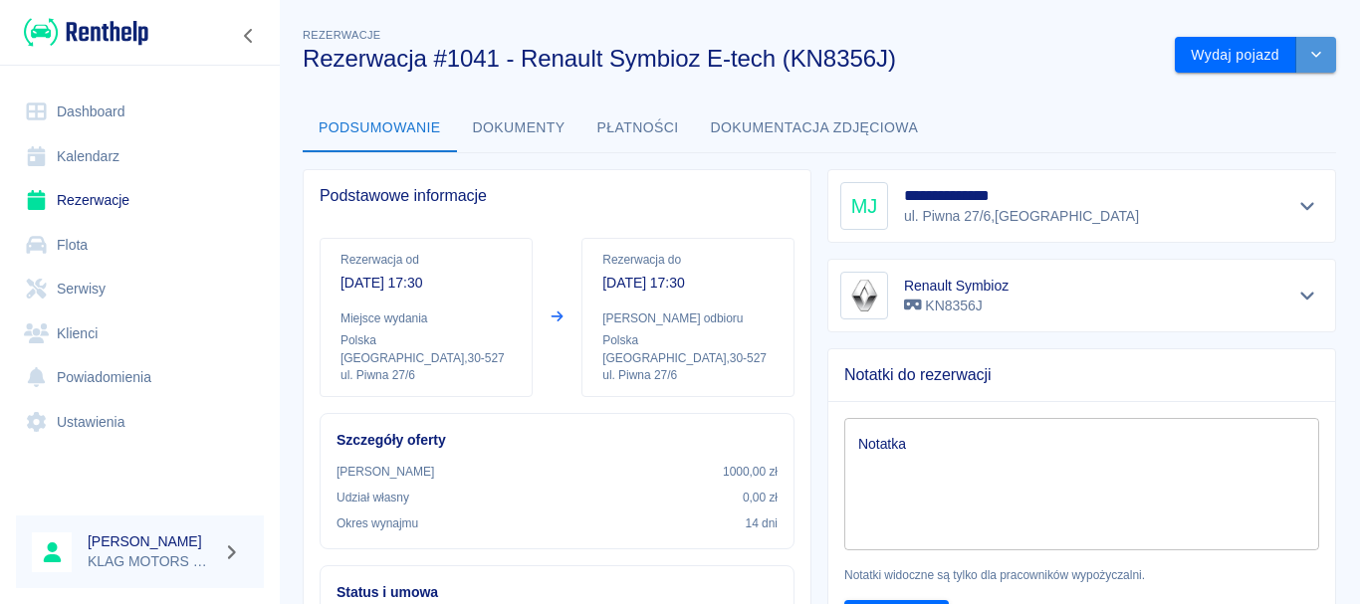
click at [1321, 55] on button "drop-down" at bounding box center [1317, 55] width 40 height 37
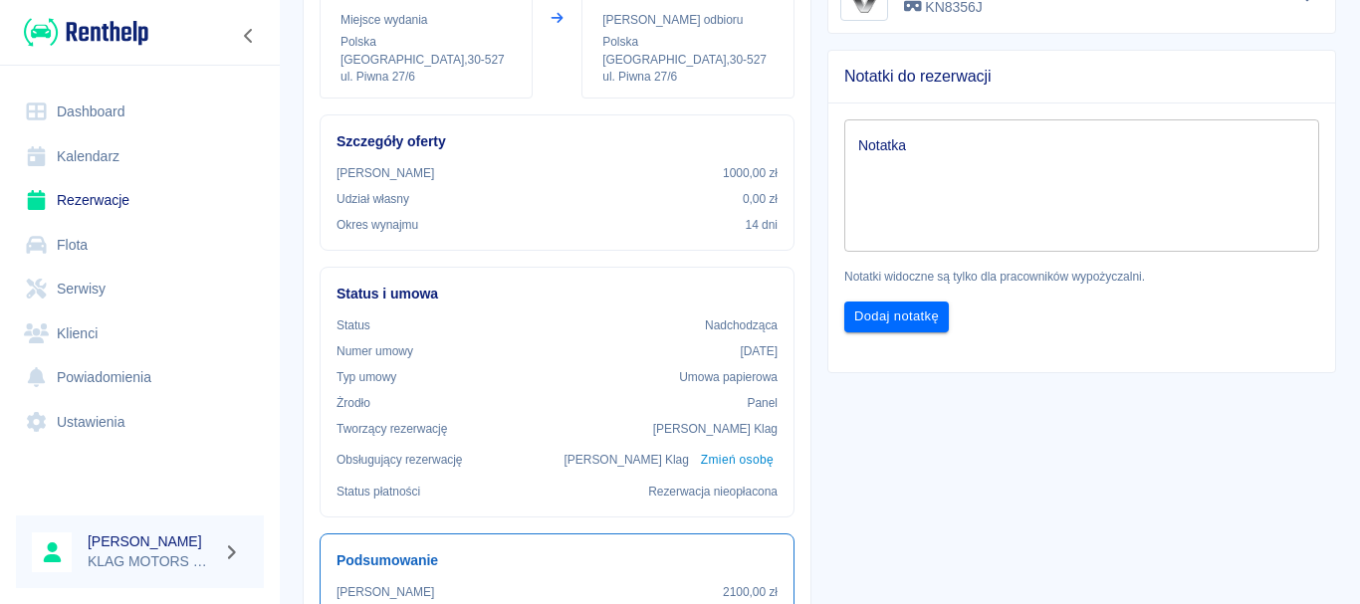
click at [739, 381] on p "Umowa papierowa" at bounding box center [728, 377] width 99 height 18
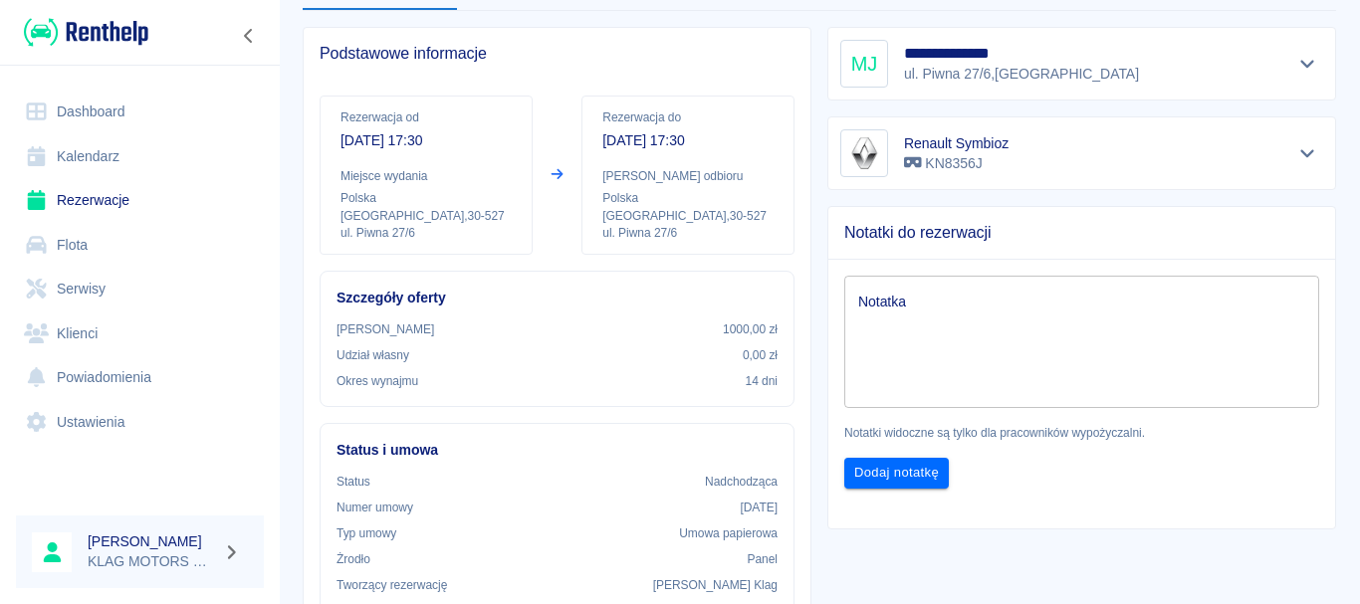
scroll to position [0, 0]
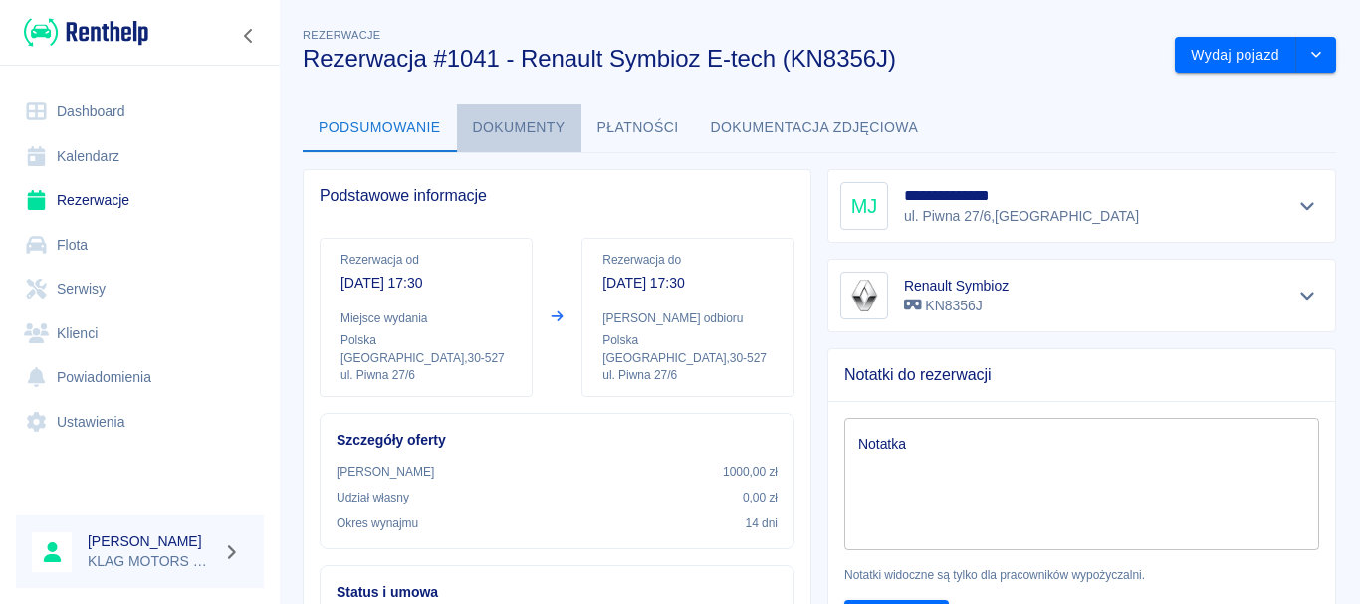
click at [574, 117] on button "Dokumenty" at bounding box center [519, 129] width 124 height 48
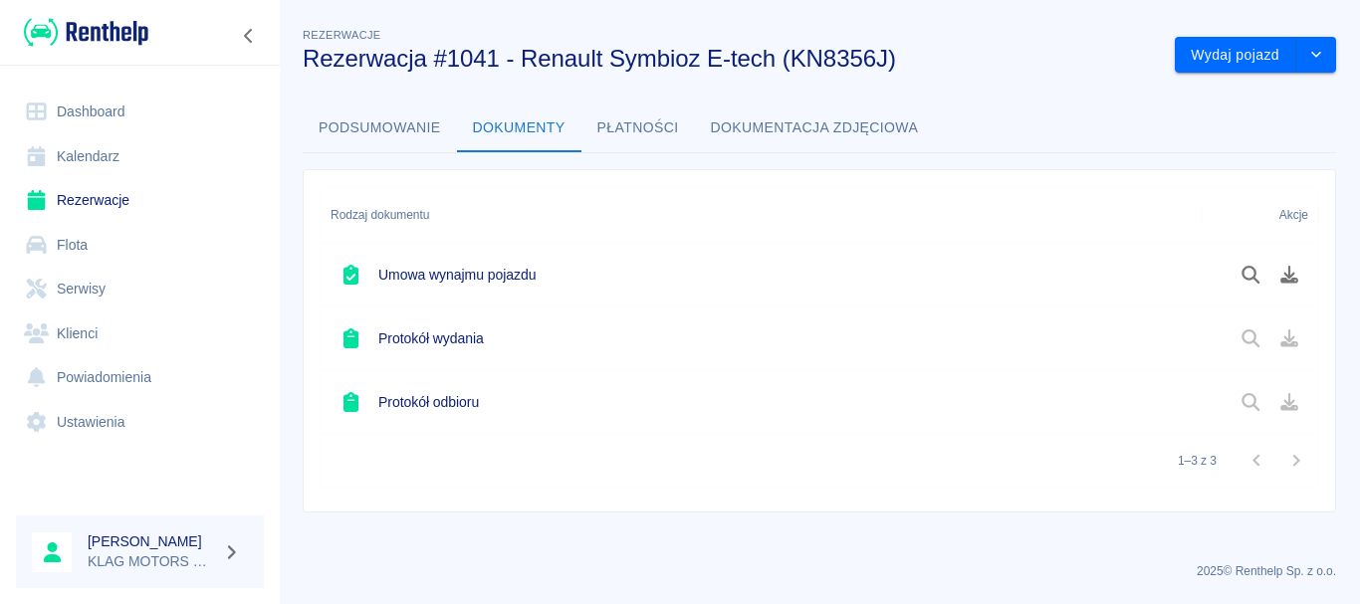
click at [288, 242] on div "Rodzaj dokumentu Akcje Umowa wynajmu pojazdu Protokół wydania Protokół odbioru …" at bounding box center [812, 333] width 1050 height 360
click at [119, 202] on link "Rezerwacje" at bounding box center [140, 200] width 248 height 45
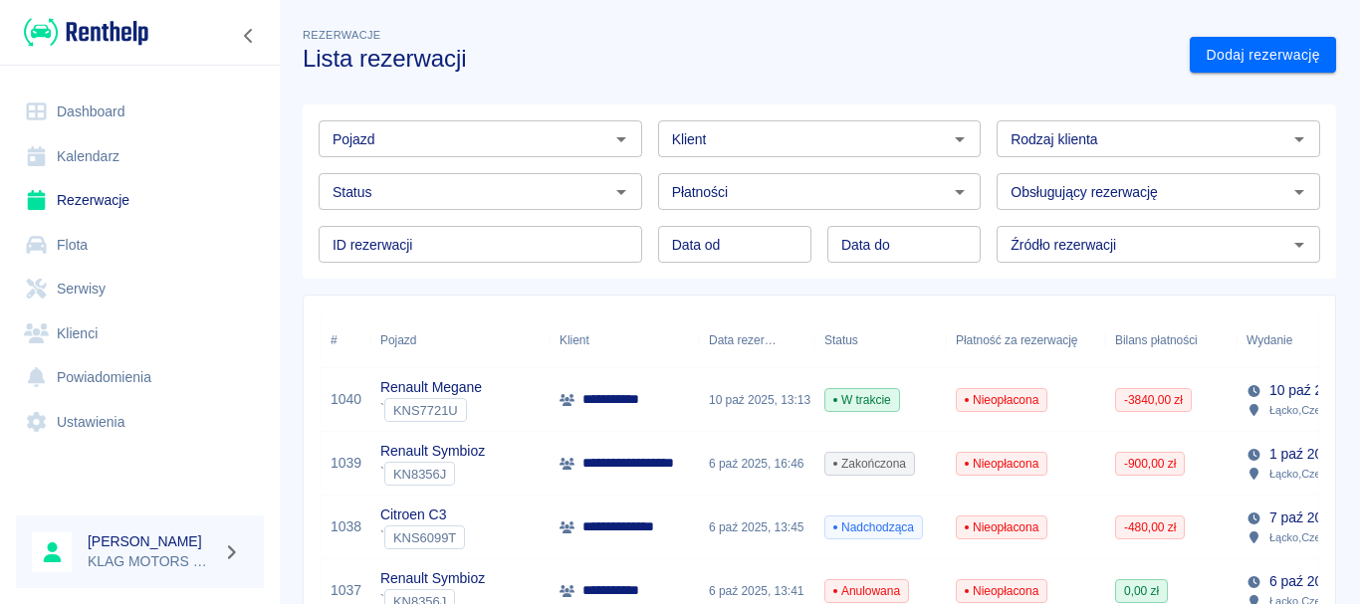
click at [143, 195] on link "Rezerwacje" at bounding box center [140, 200] width 248 height 45
